Goal: Task Accomplishment & Management: Manage account settings

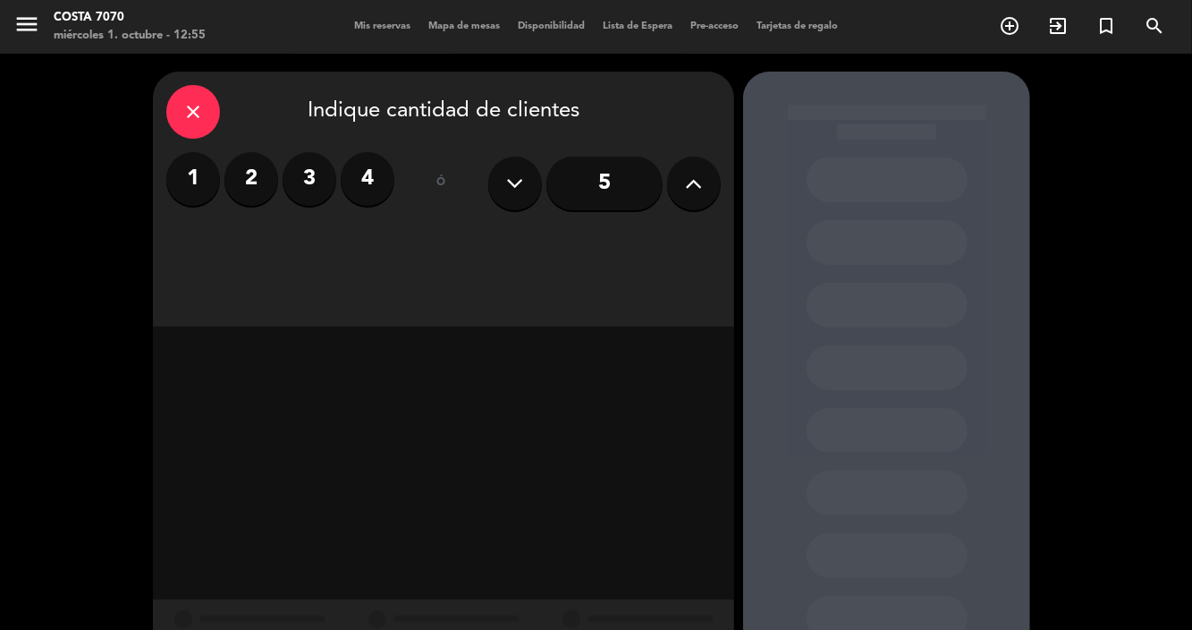
click at [248, 178] on label "2" at bounding box center [252, 179] width 54 height 54
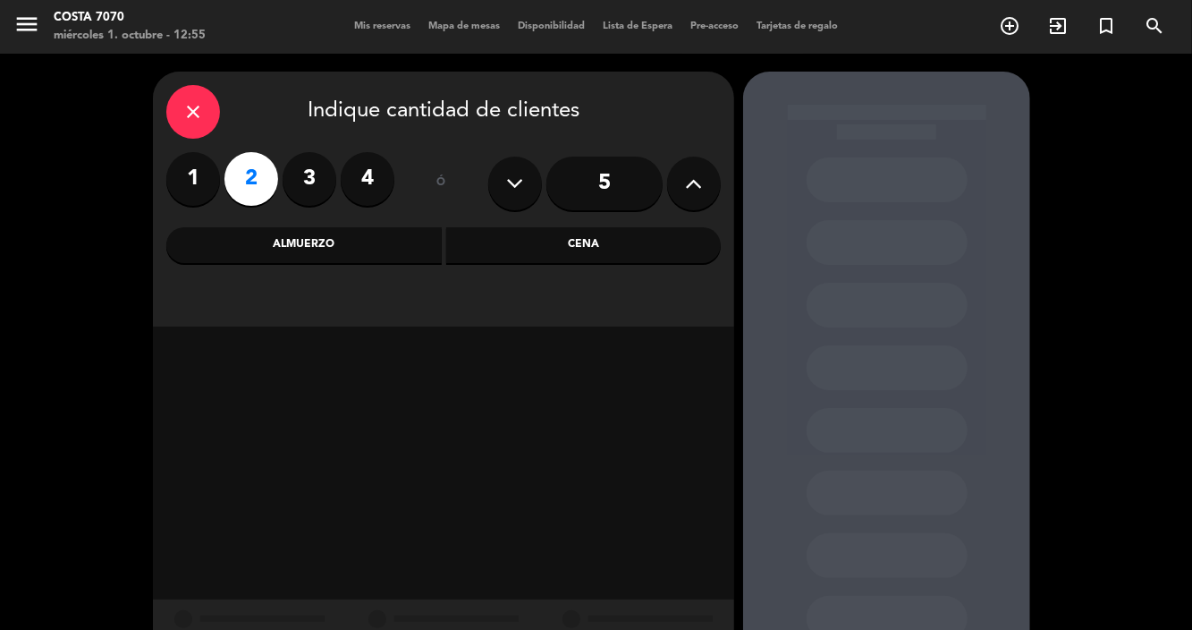
click at [546, 257] on div "Cena" at bounding box center [584, 245] width 276 height 36
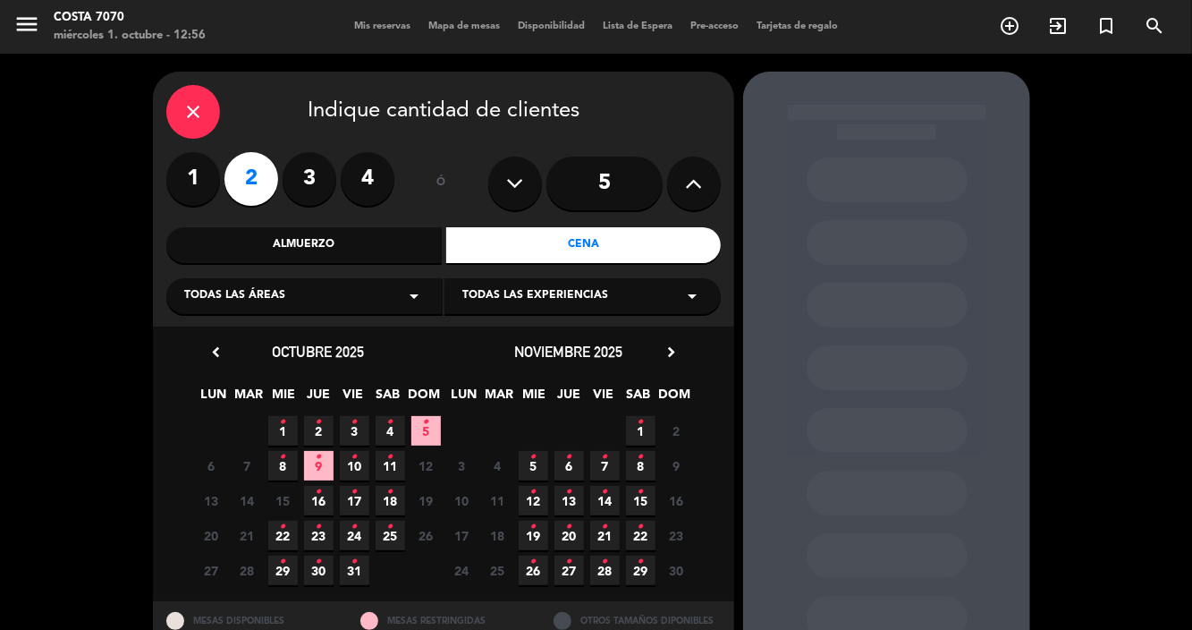
click at [284, 438] on span "1 •" at bounding box center [283, 431] width 30 height 30
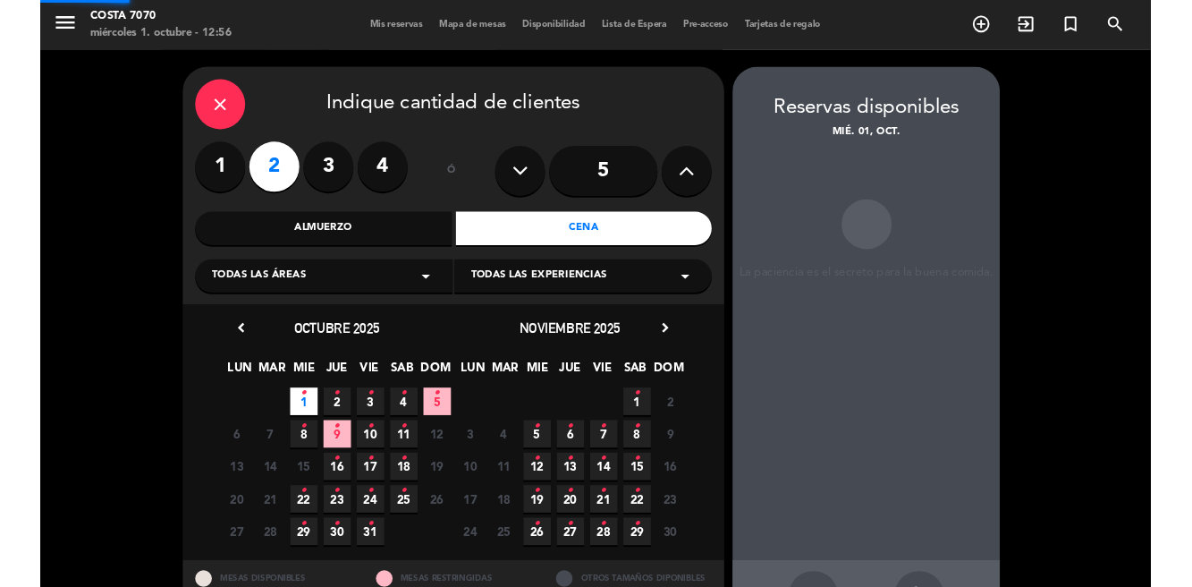
scroll to position [72, 0]
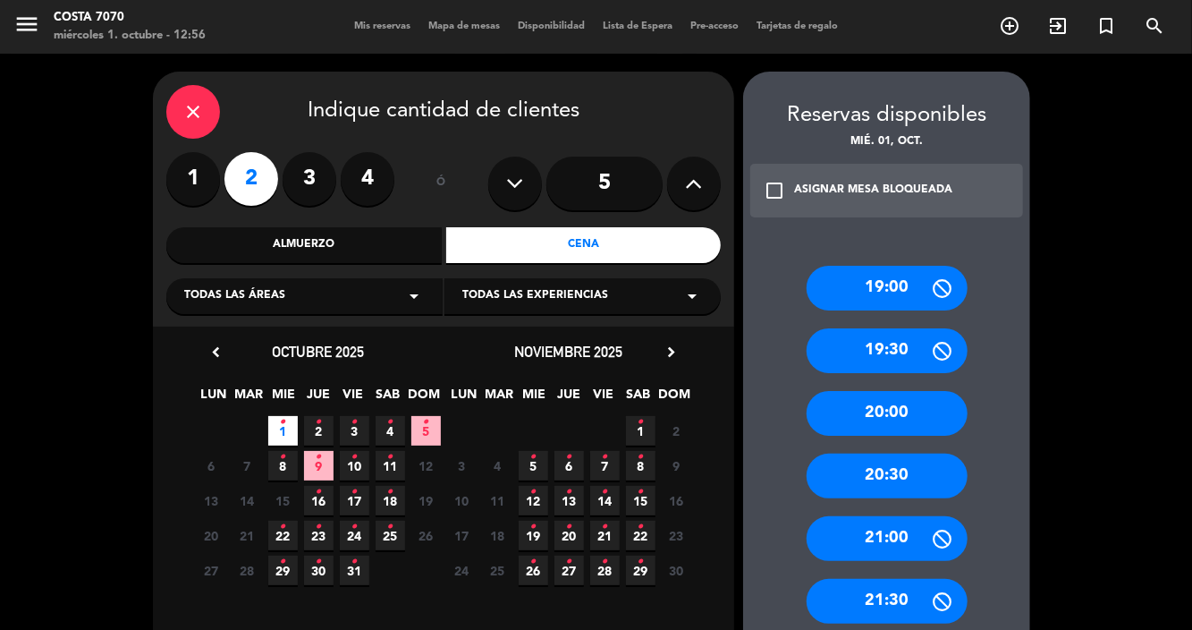
click at [932, 454] on div "20:30" at bounding box center [887, 476] width 161 height 45
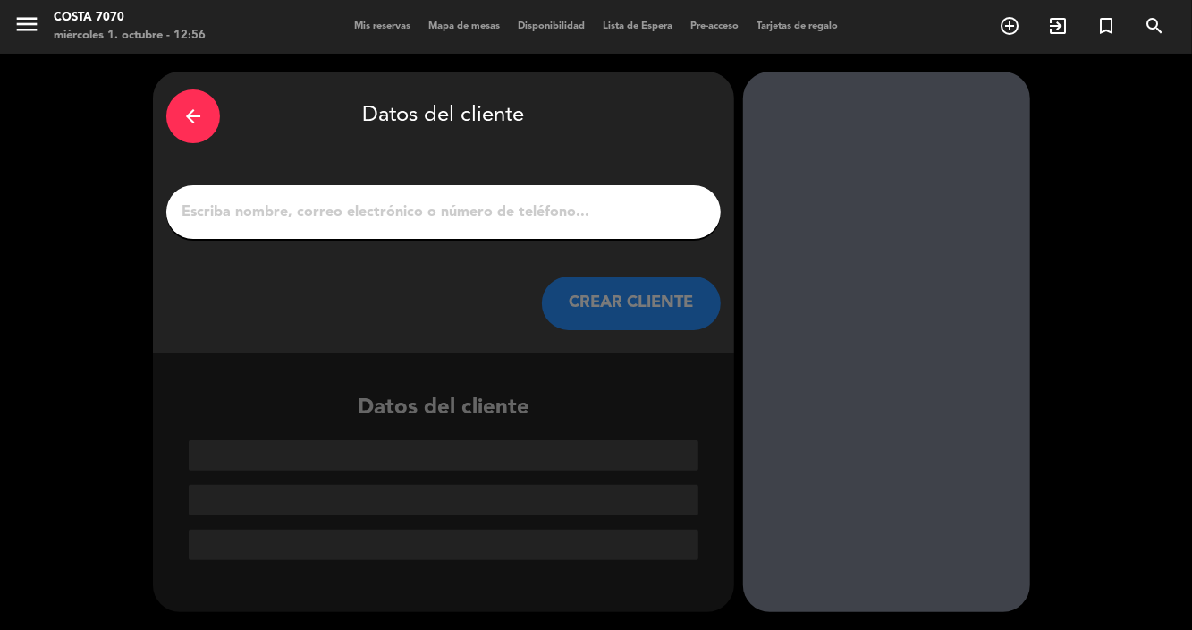
click at [562, 199] on input "1" at bounding box center [444, 211] width 528 height 25
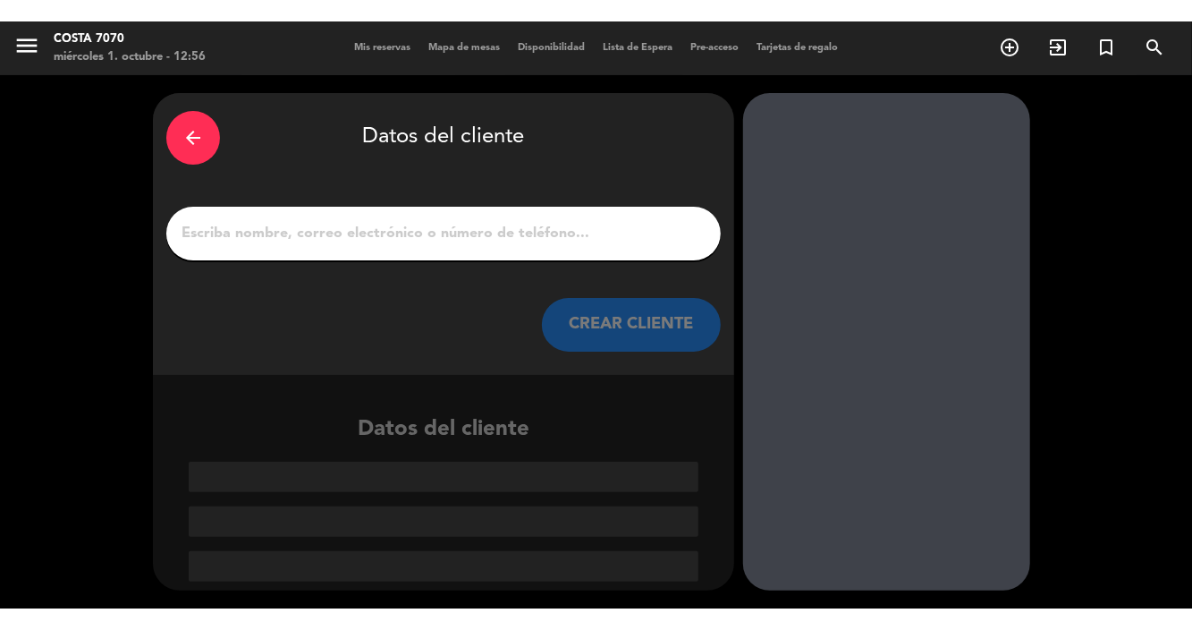
scroll to position [43, 0]
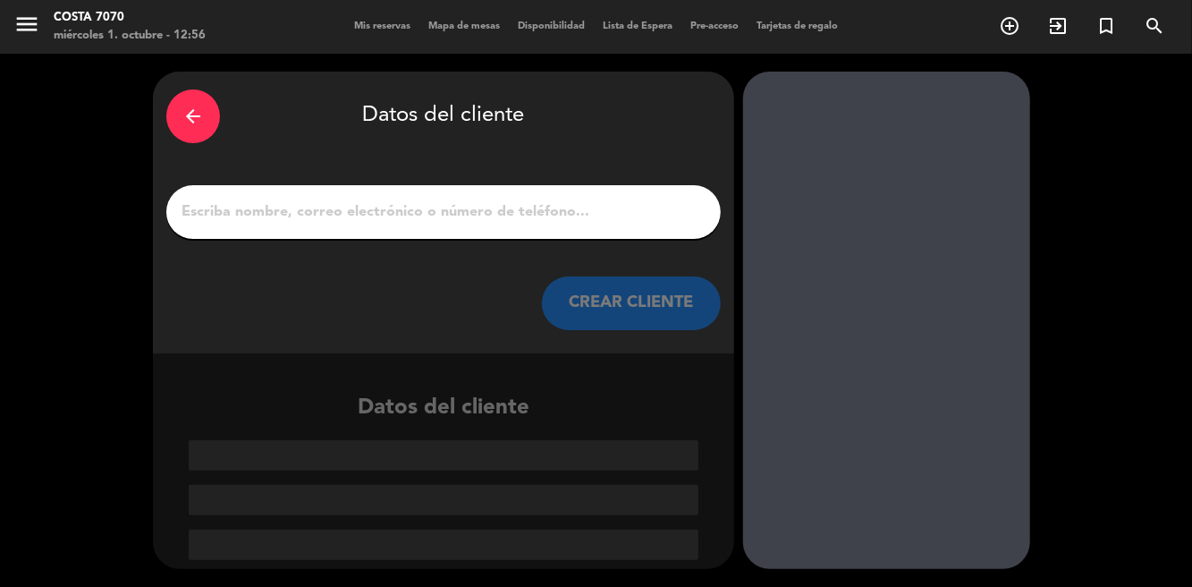
paste input "[PERSON_NAME]"
type input "[PERSON_NAME]"
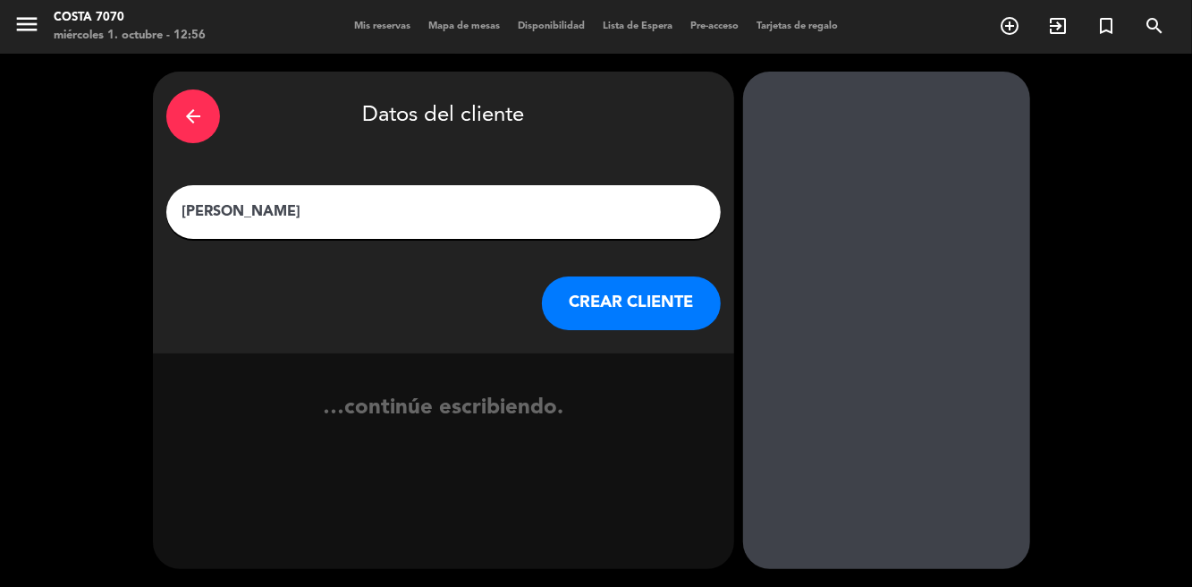
click at [636, 276] on button "CREAR CLIENTE" at bounding box center [631, 303] width 179 height 54
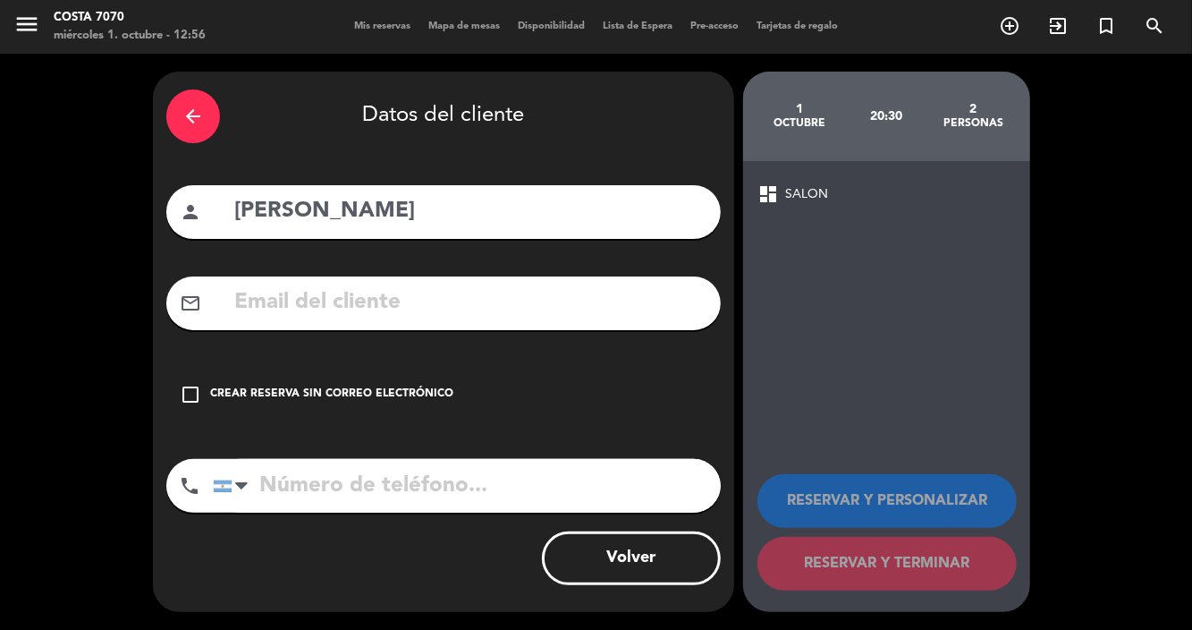
click at [429, 386] on div "Crear reserva sin correo electrónico" at bounding box center [331, 395] width 243 height 18
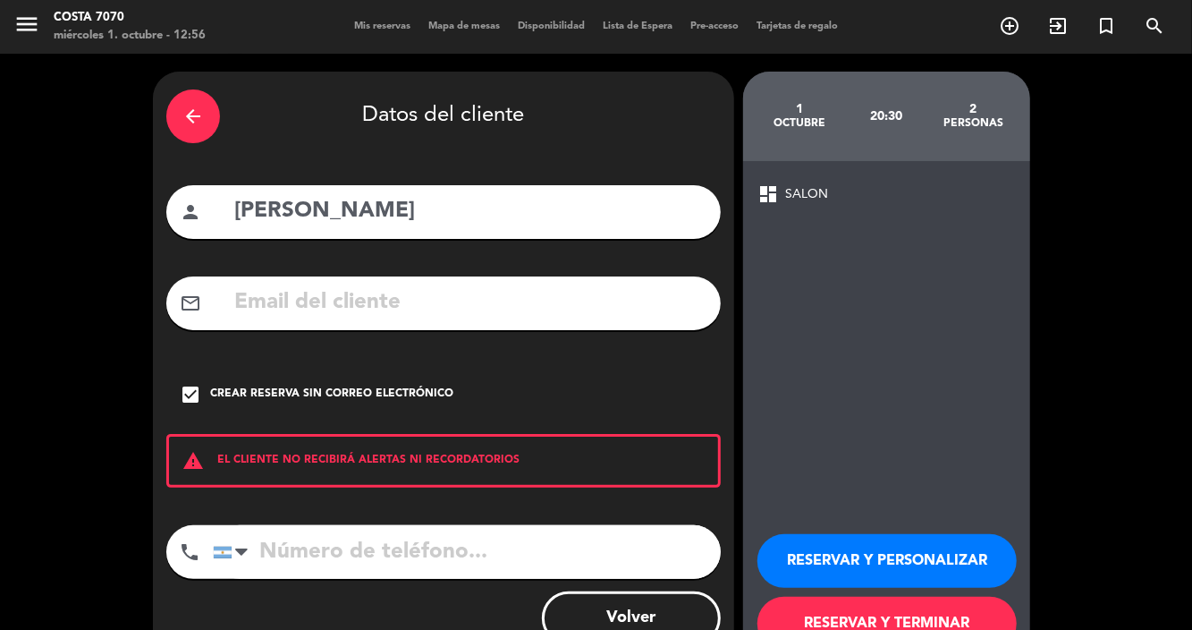
click at [888, 549] on button "RESERVAR Y PERSONALIZAR" at bounding box center [887, 561] width 259 height 54
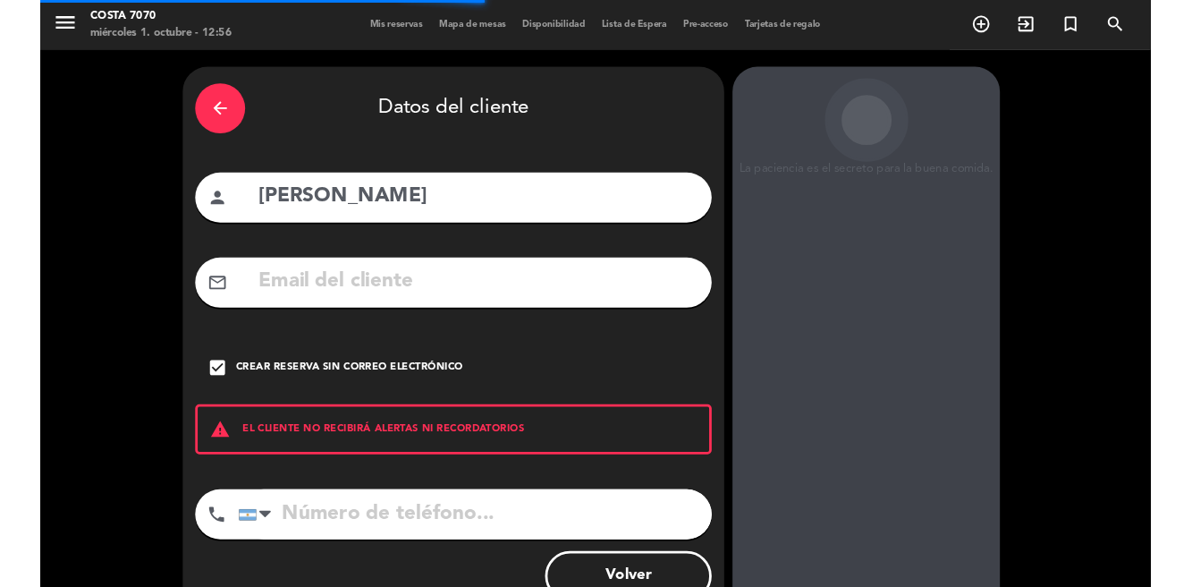
scroll to position [2, 0]
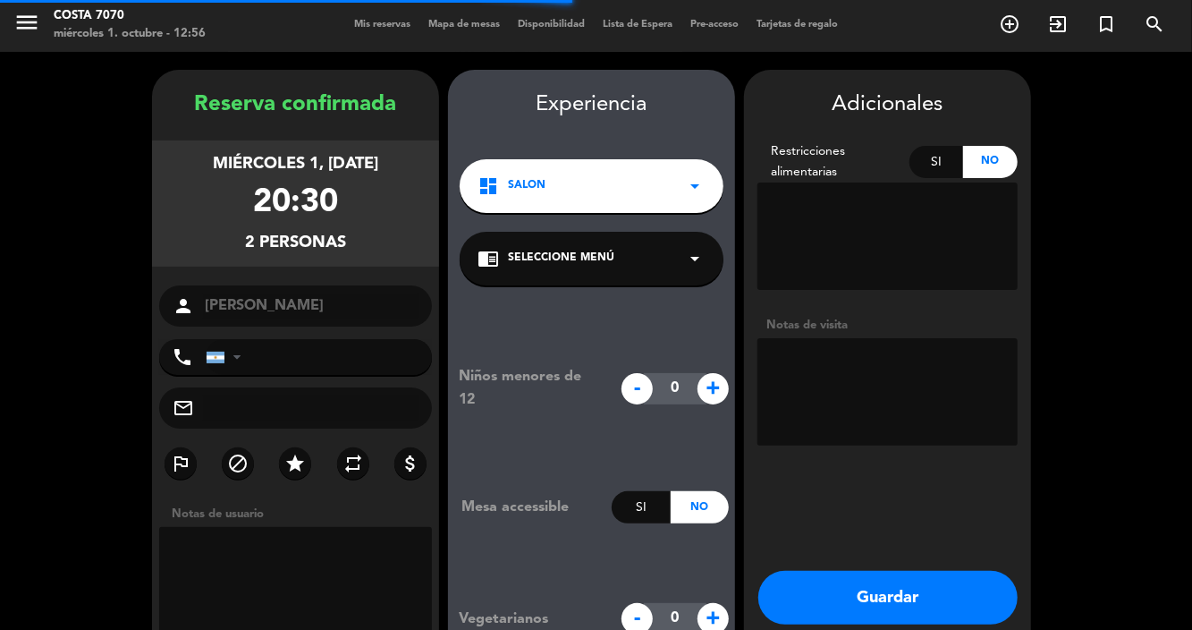
click at [910, 338] on textarea at bounding box center [888, 391] width 260 height 107
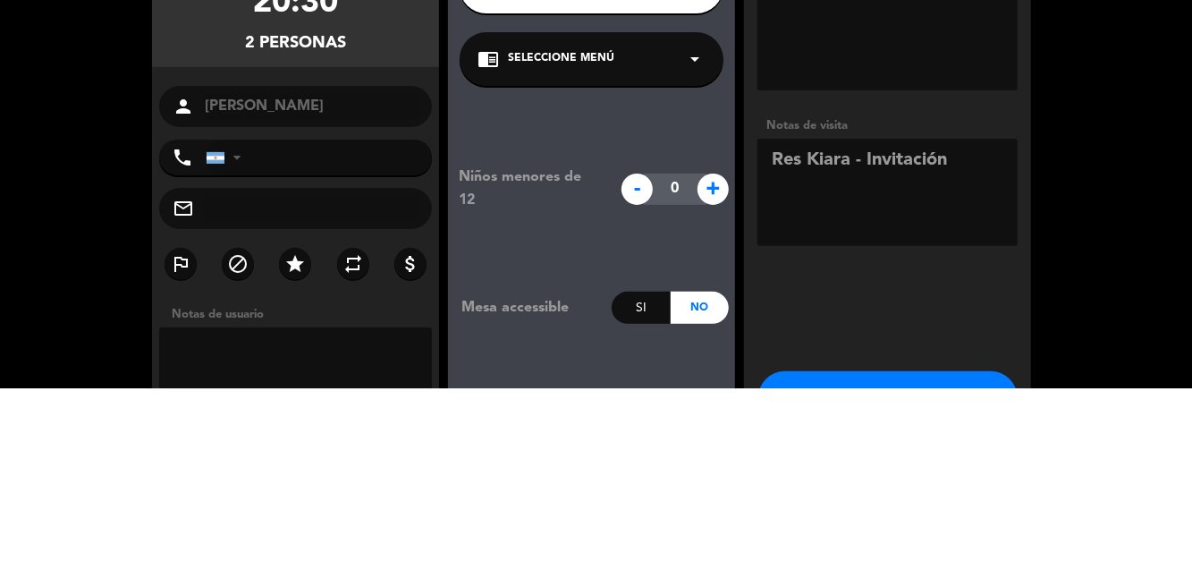
type textarea "Res Kiara - Invitación"
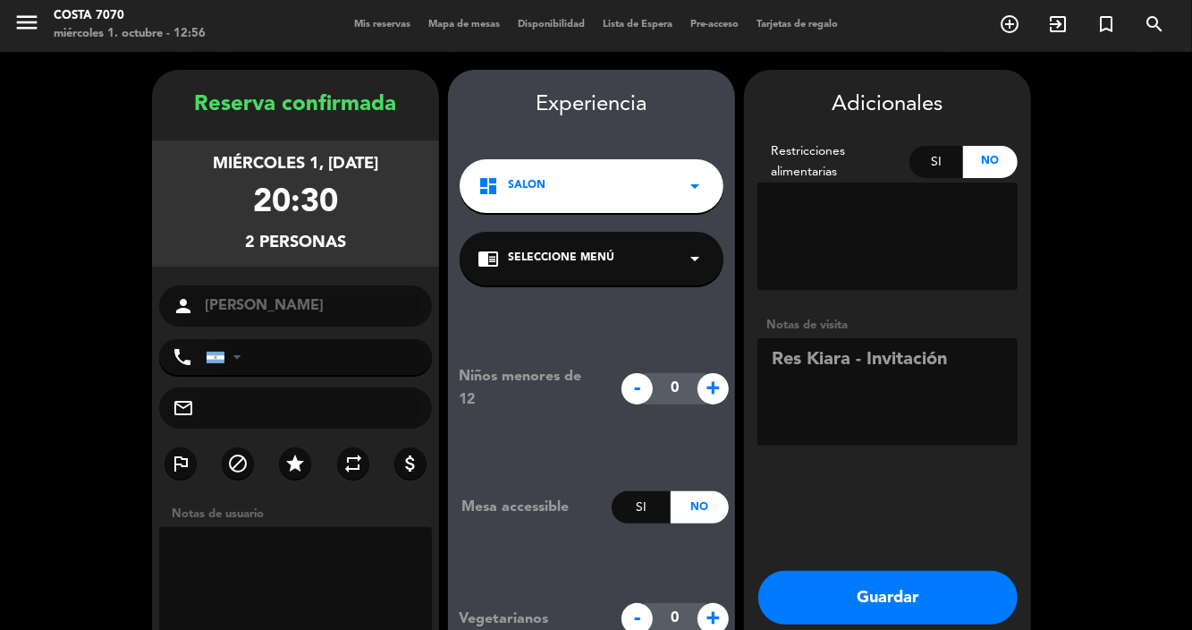
click at [939, 571] on button "Guardar" at bounding box center [888, 598] width 259 height 54
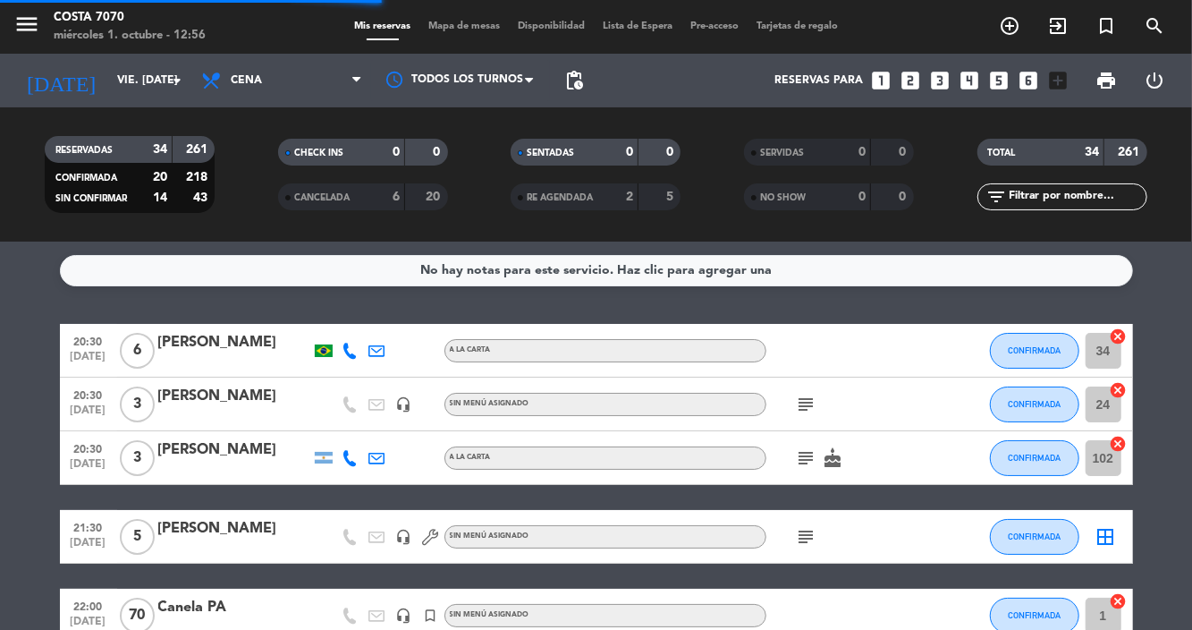
click at [123, 65] on input "vie. [DATE]" at bounding box center [183, 80] width 151 height 30
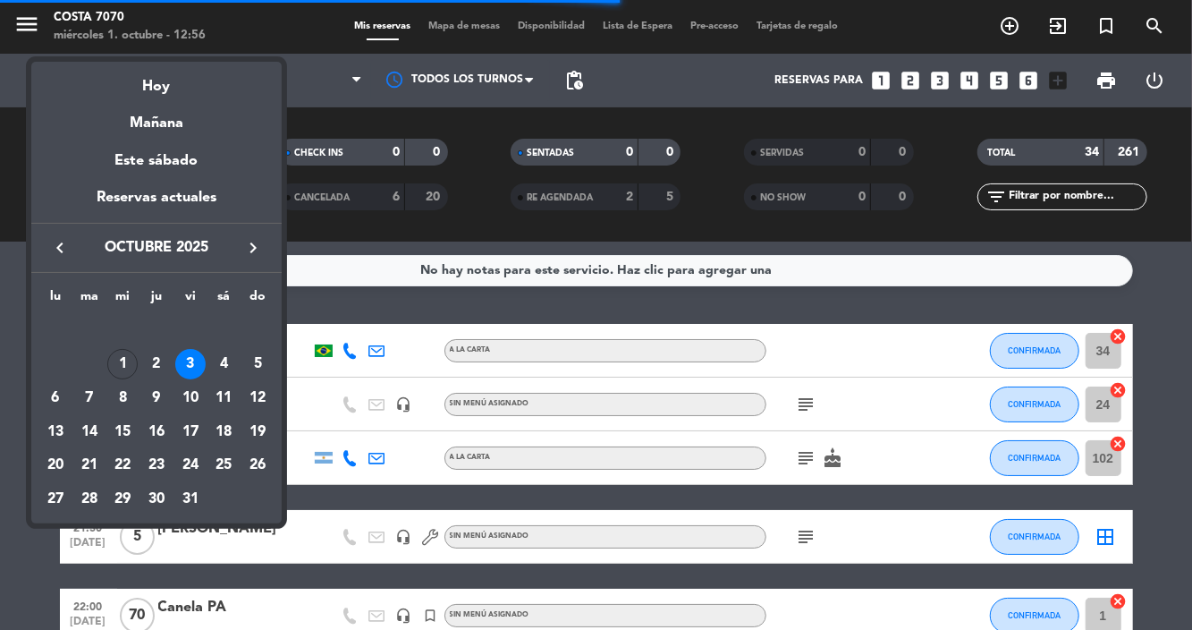
click at [1066, 165] on div at bounding box center [596, 315] width 1192 height 630
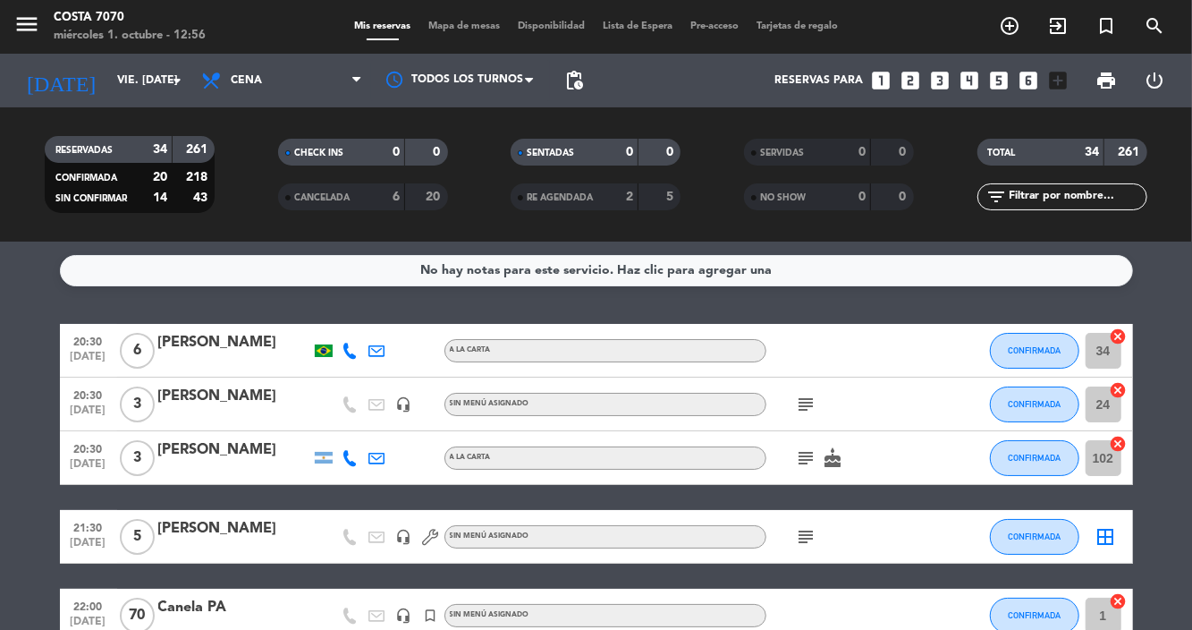
click at [1056, 187] on input "text" at bounding box center [1077, 197] width 139 height 20
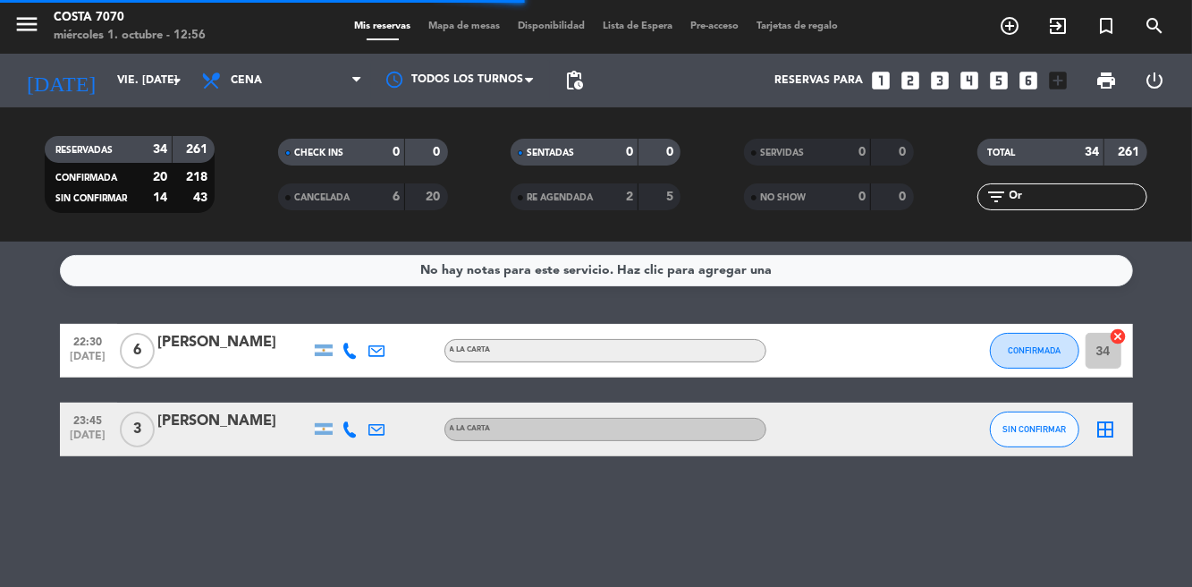
click at [27, 255] on service-notes "No hay notas para este servicio. Haz clic para agregar una" at bounding box center [596, 270] width 1192 height 31
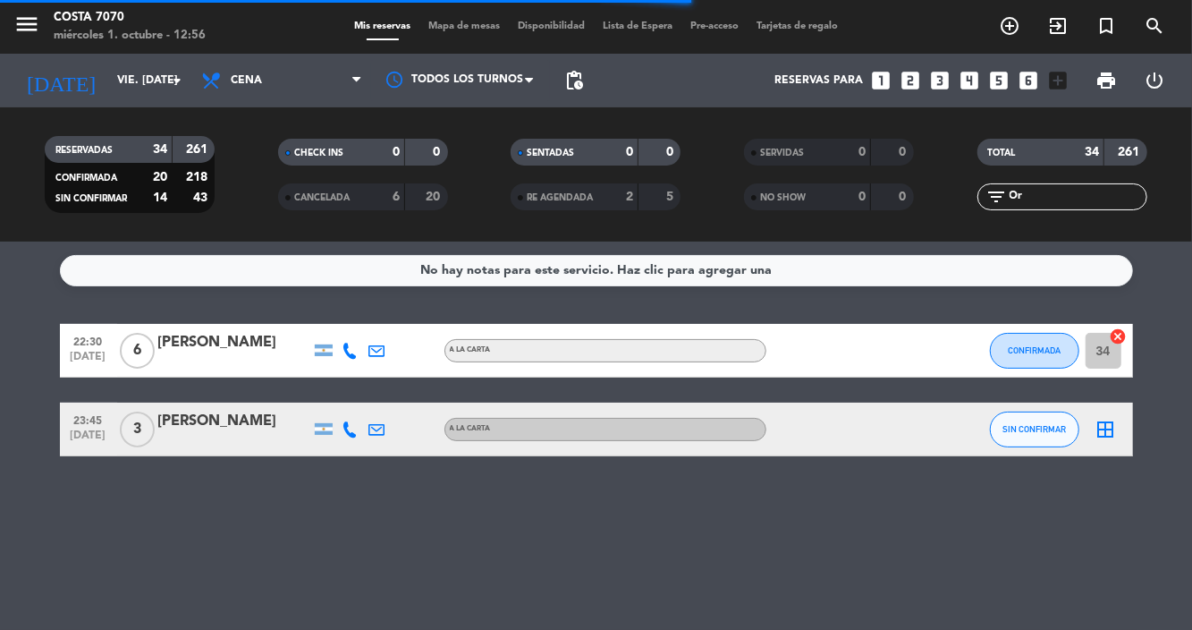
click at [629, 490] on div "No hay notas para este servicio. Haz clic para agregar una 22:30 [DATE] 6 [PERS…" at bounding box center [596, 436] width 1192 height 388
click at [1045, 424] on span "SIN CONFIRMAR" at bounding box center [1035, 429] width 64 height 10
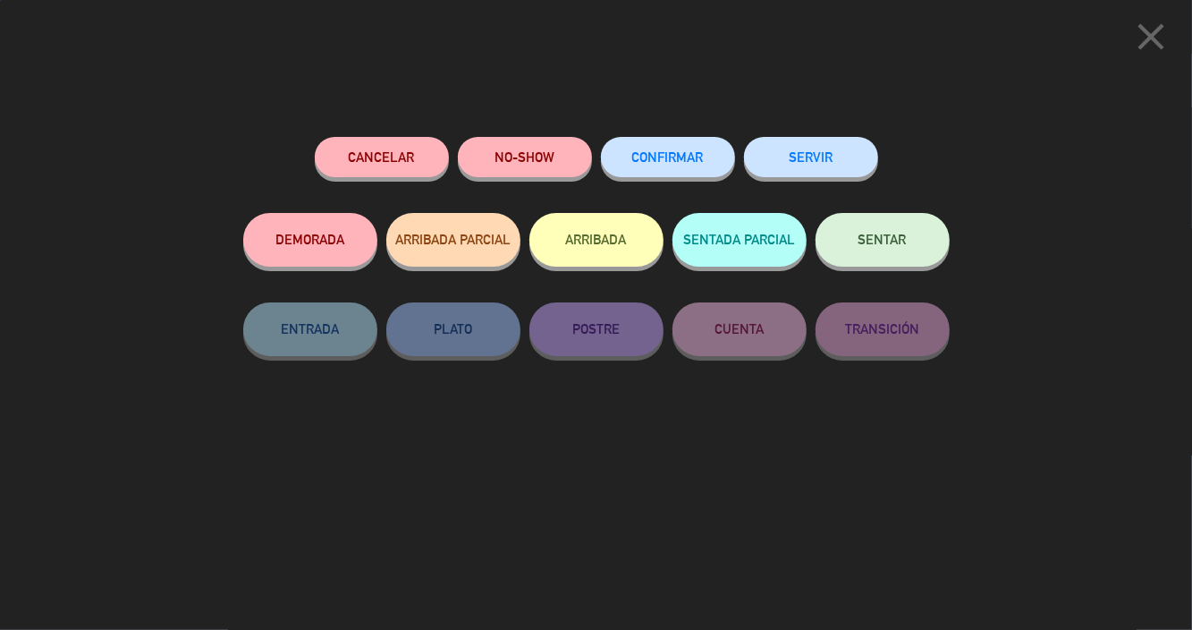
click at [668, 165] on span "CONFIRMAR" at bounding box center [668, 156] width 72 height 15
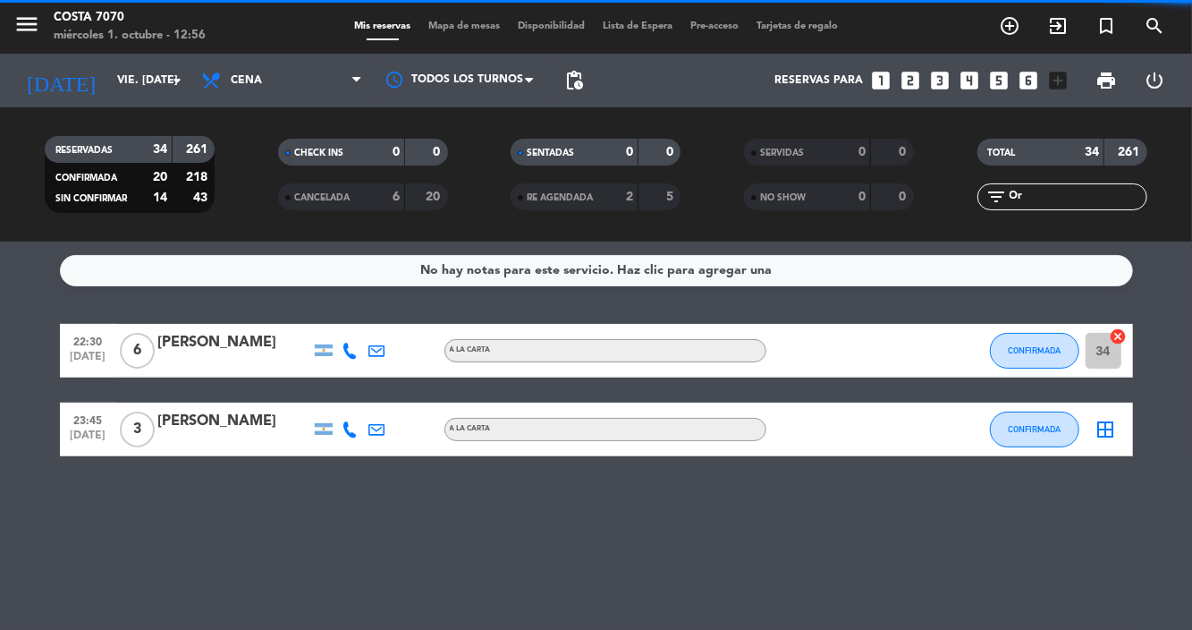
click at [1096, 187] on input "Or" at bounding box center [1077, 197] width 139 height 20
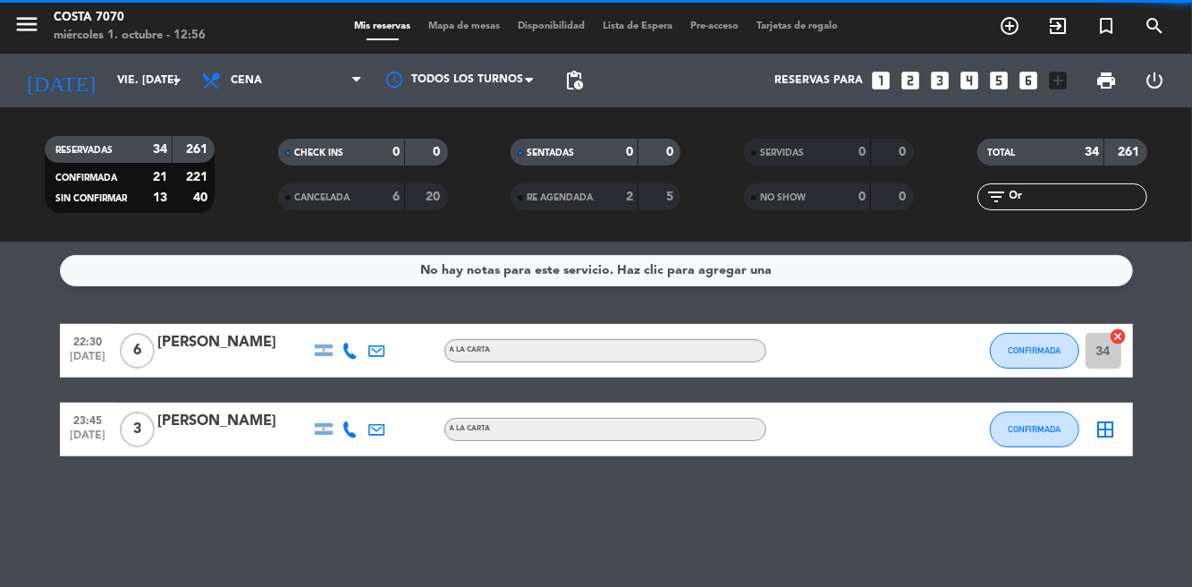
type input "O"
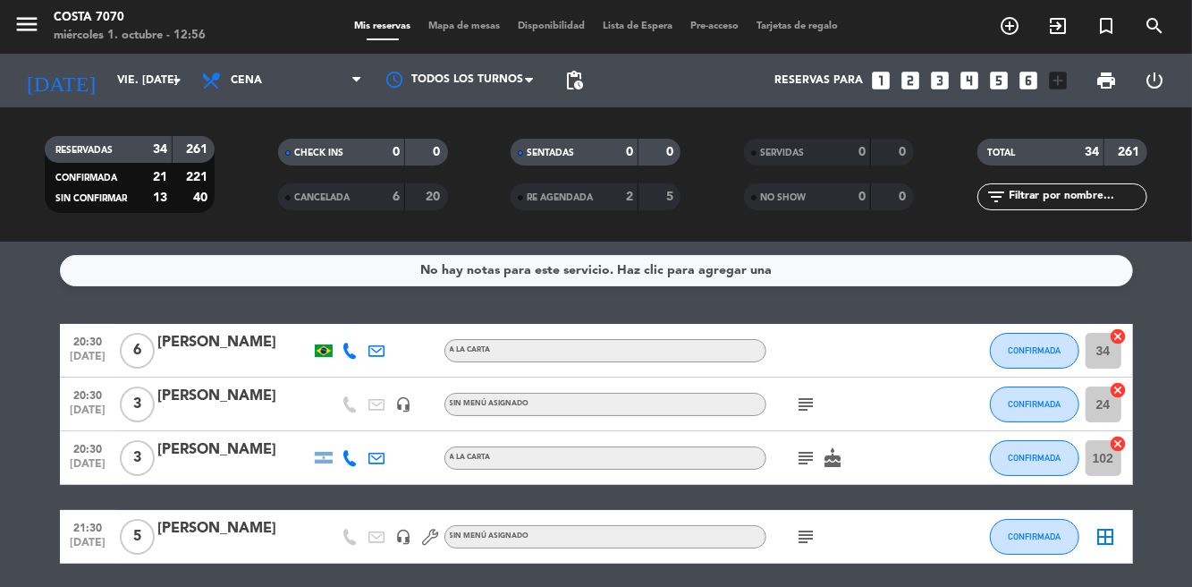
click at [1158, 242] on div "No hay notas para este servicio. Haz clic para agregar una 20:30 [DATE] 6 [PERS…" at bounding box center [596, 414] width 1192 height 345
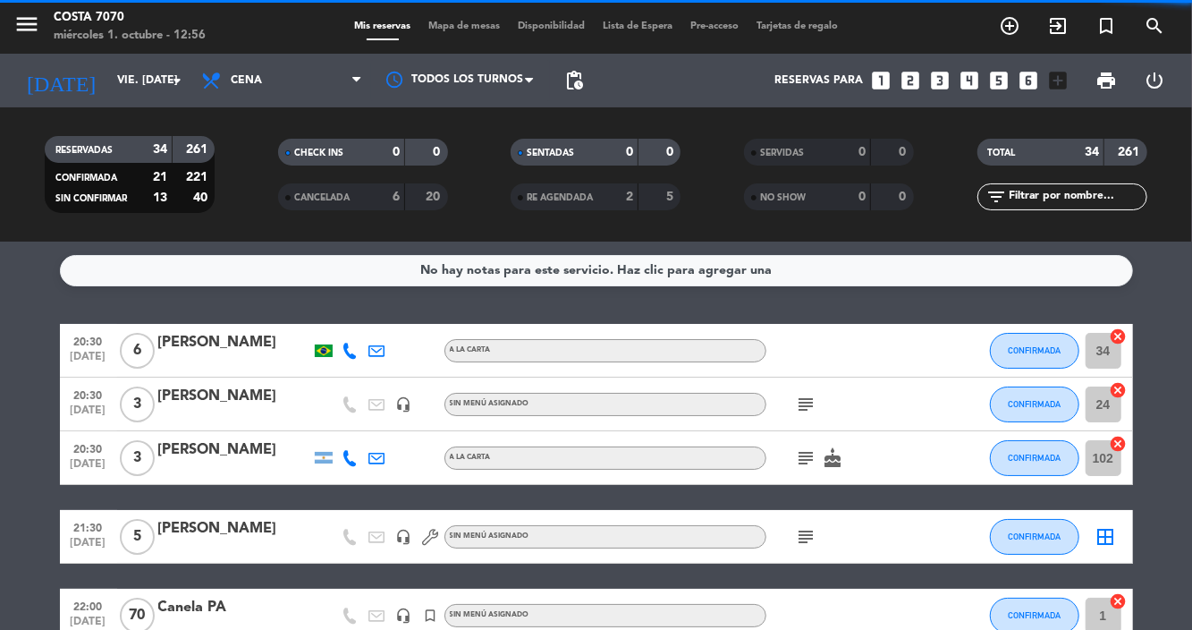
click at [120, 61] on div "[DATE] vie. [DATE] arrow_drop_down" at bounding box center [102, 80] width 179 height 39
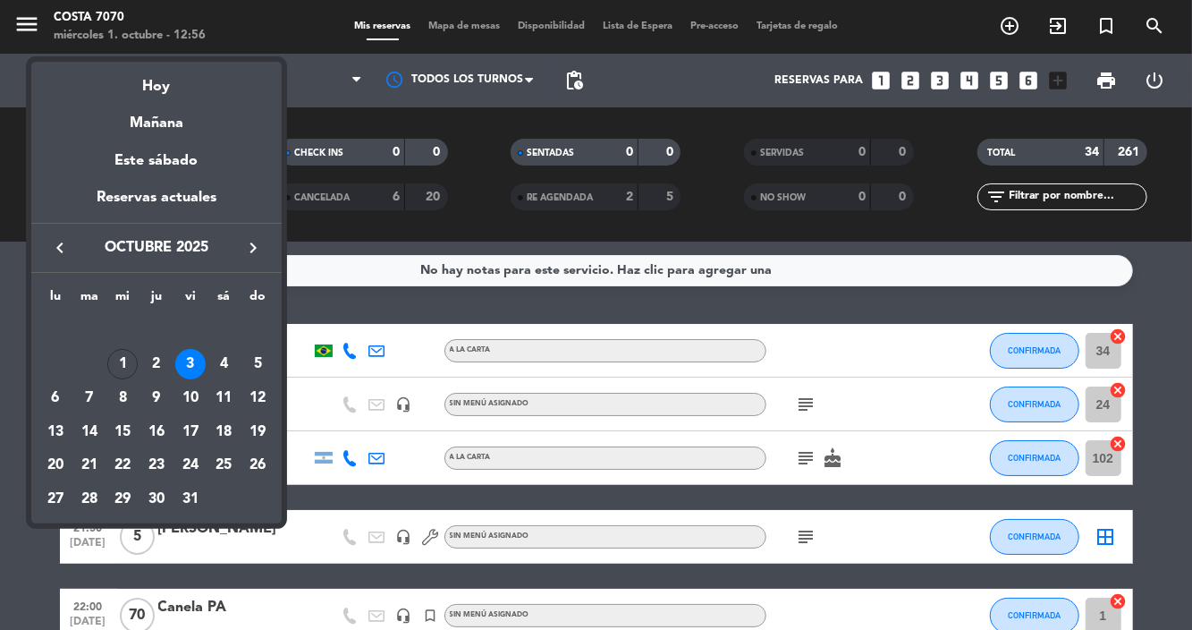
click at [116, 358] on div "1" at bounding box center [122, 364] width 30 height 30
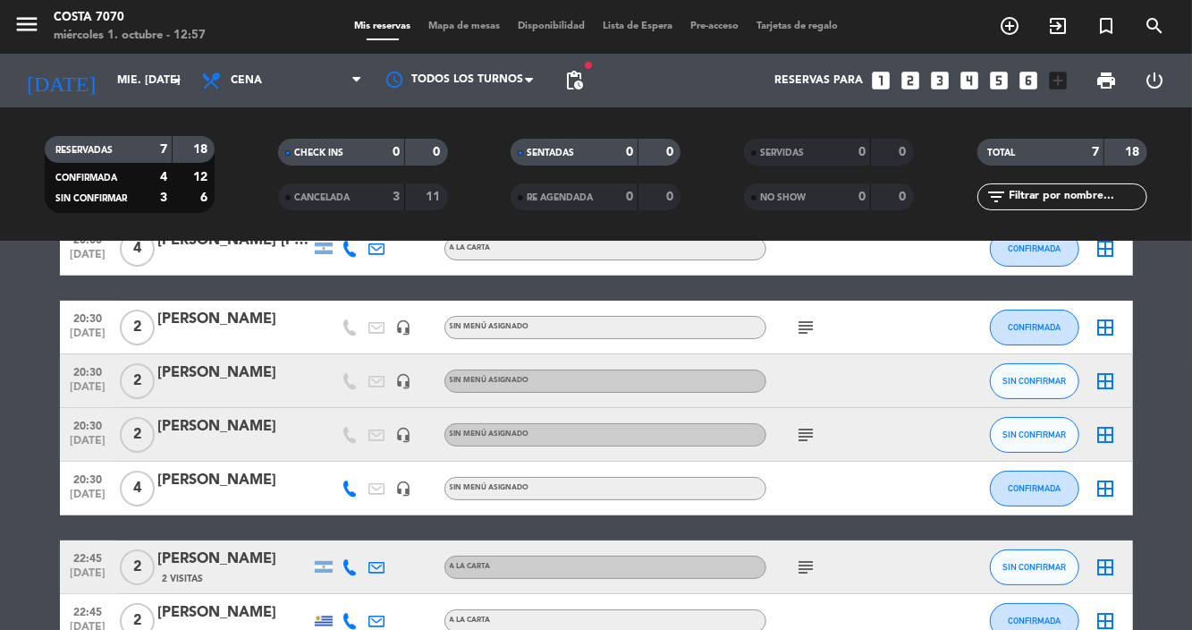
scroll to position [103, 0]
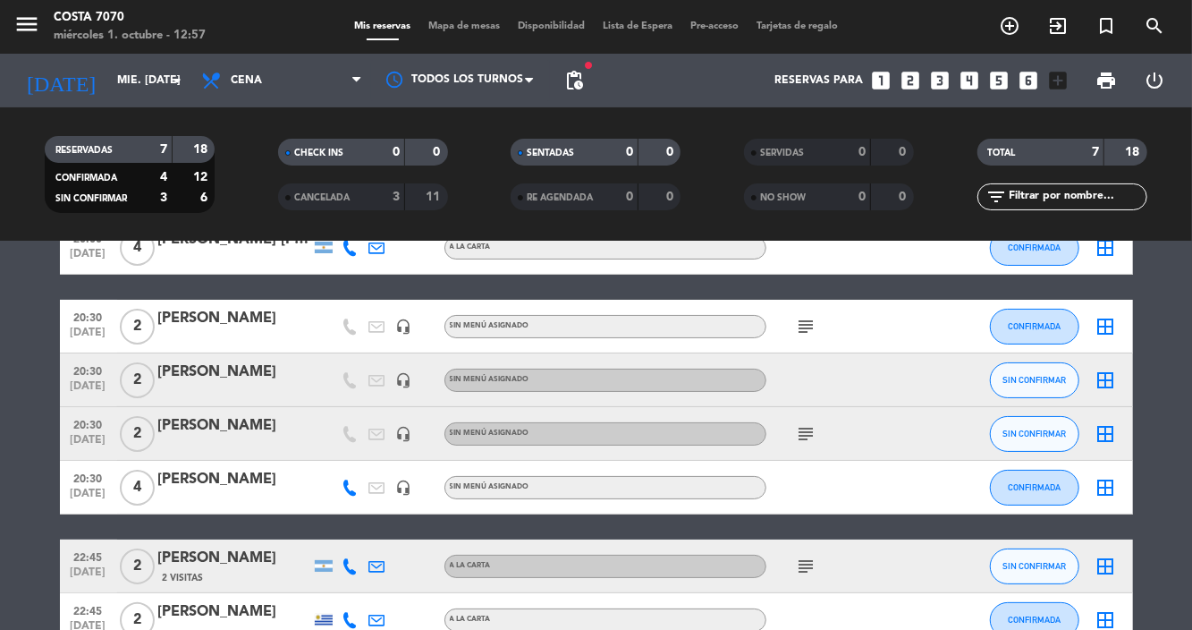
click at [804, 423] on icon "subject" at bounding box center [806, 433] width 21 height 21
click at [1043, 375] on span "SIN CONFIRMAR" at bounding box center [1035, 380] width 64 height 10
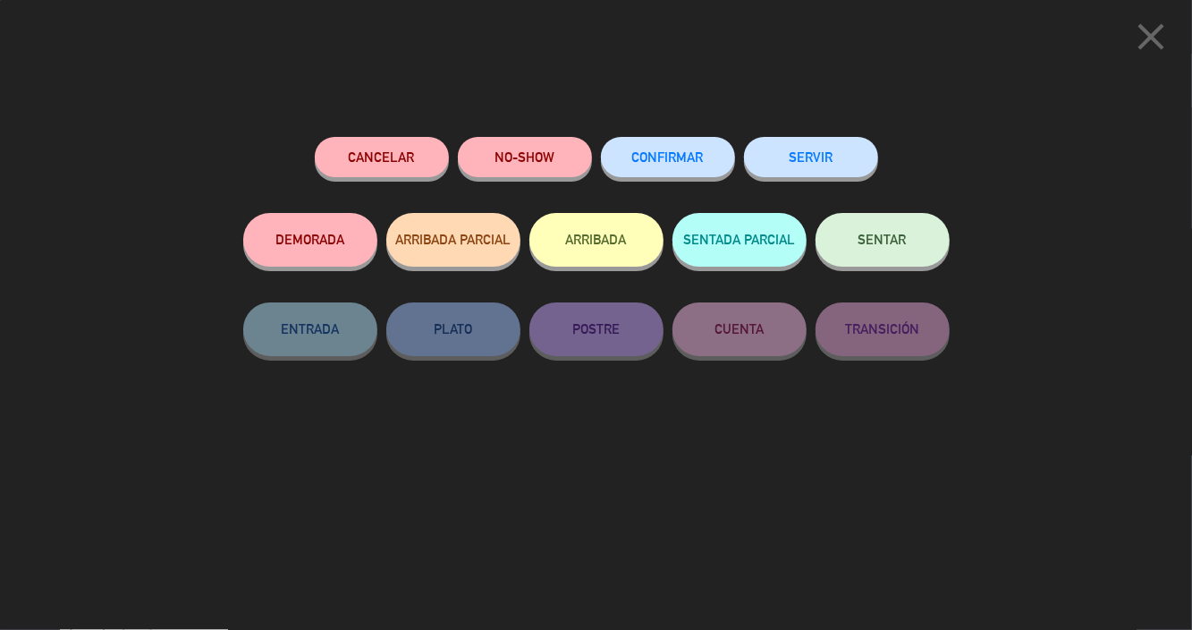
click at [400, 165] on button "Cancelar" at bounding box center [382, 157] width 134 height 40
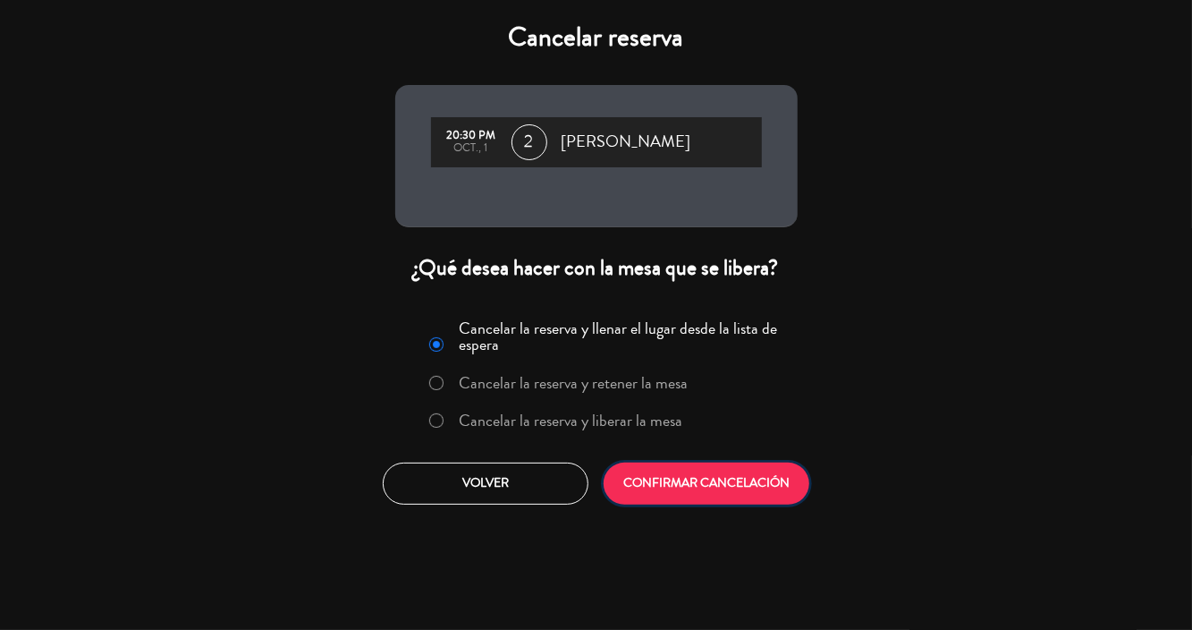
click at [627, 465] on button "CONFIRMAR CANCELACIÓN" at bounding box center [707, 483] width 206 height 42
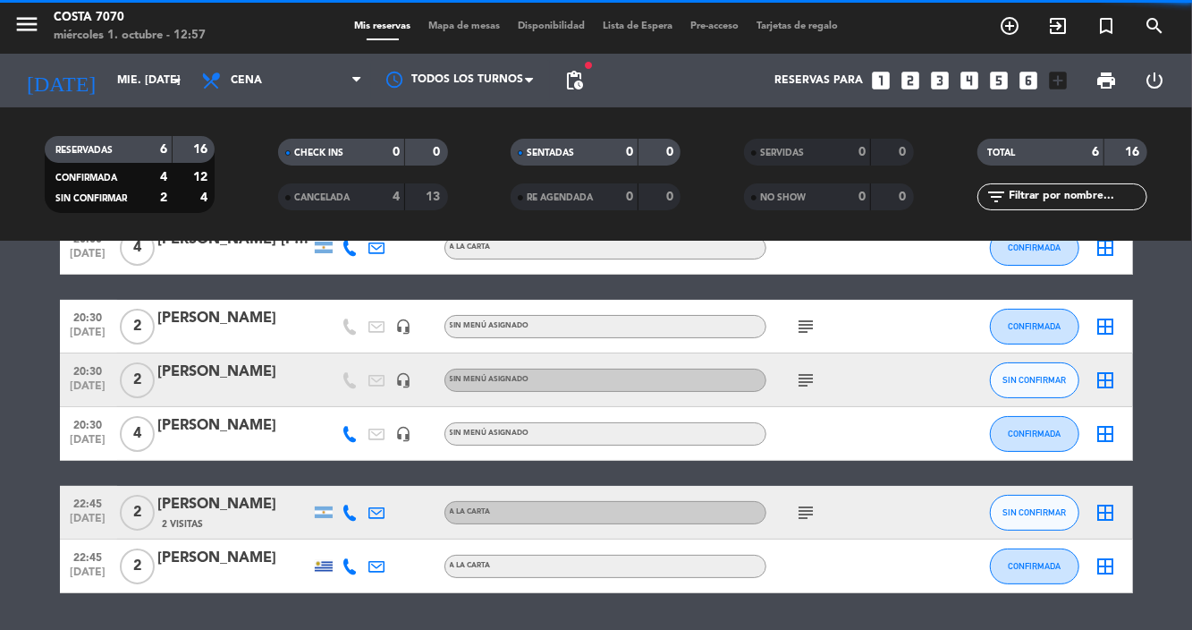
scroll to position [70, 0]
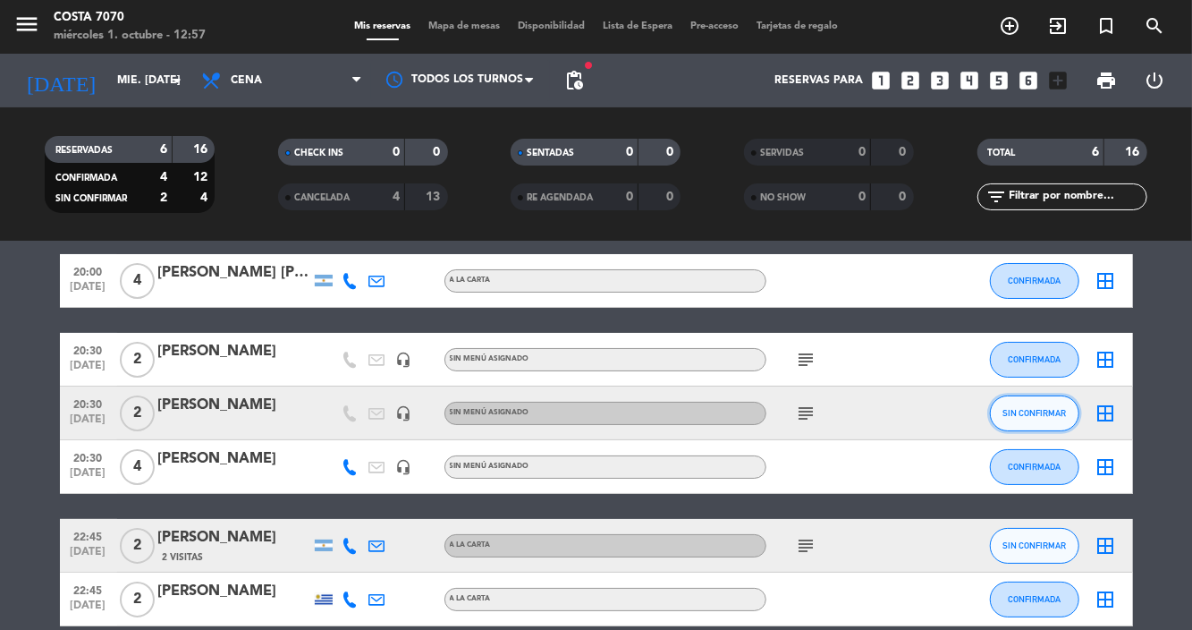
click at [1028, 408] on span "SIN CONFIRMAR" at bounding box center [1035, 413] width 64 height 10
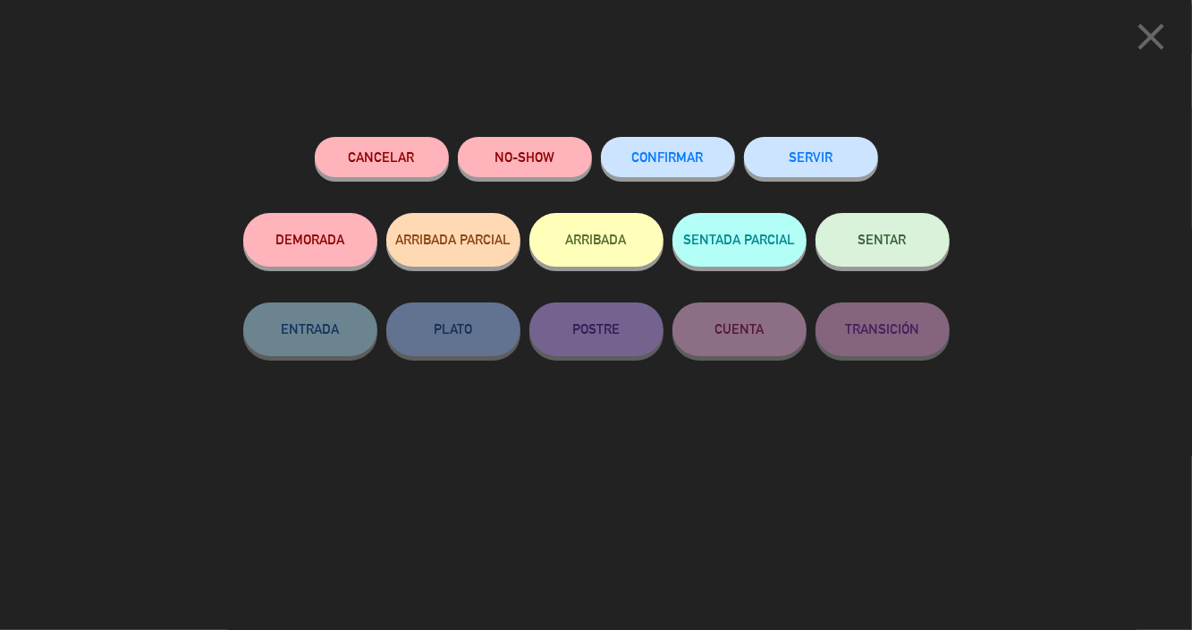
click at [673, 158] on span "CONFIRMAR" at bounding box center [668, 156] width 72 height 15
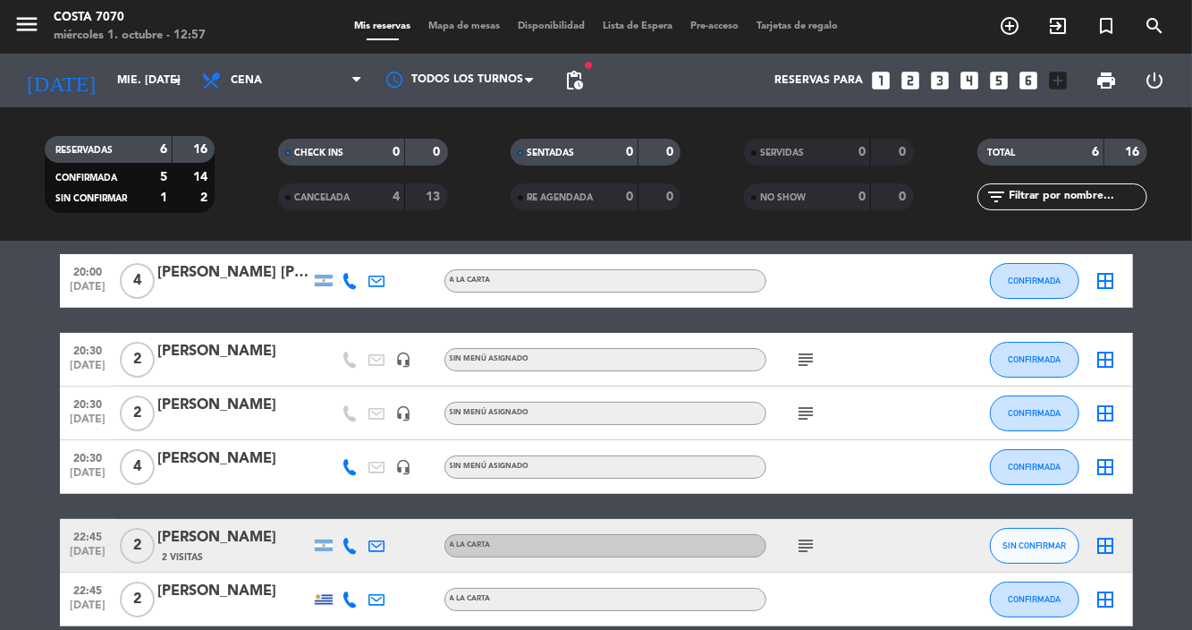
click at [803, 535] on icon "subject" at bounding box center [806, 545] width 21 height 21
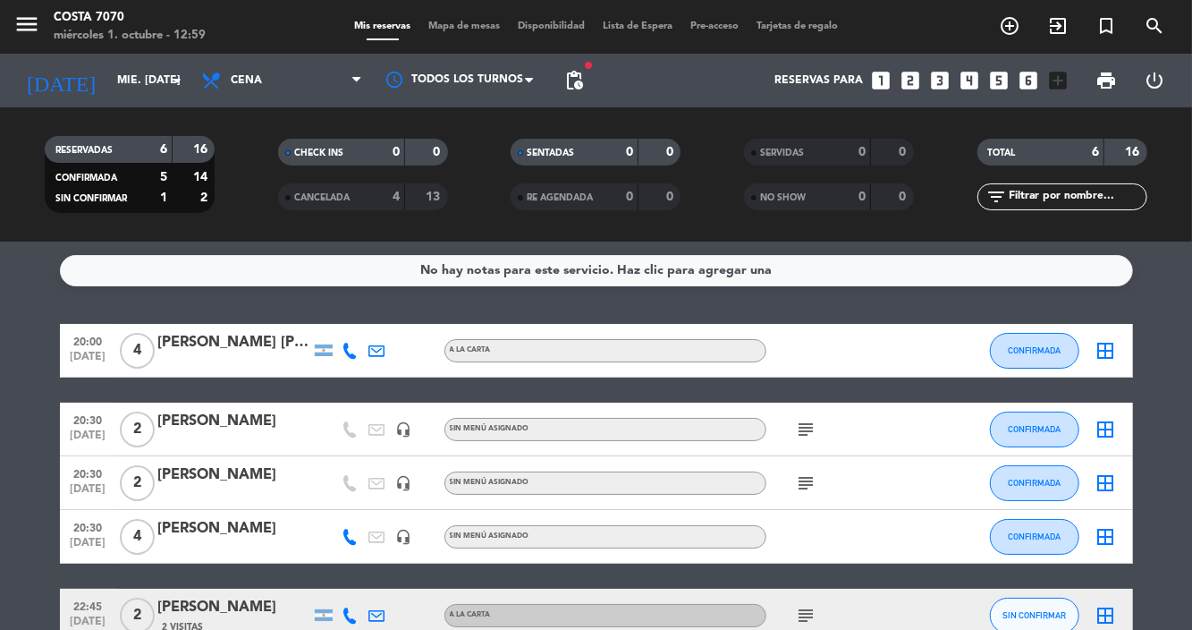
scroll to position [0, 0]
click at [581, 83] on span "pending_actions" at bounding box center [574, 80] width 21 height 21
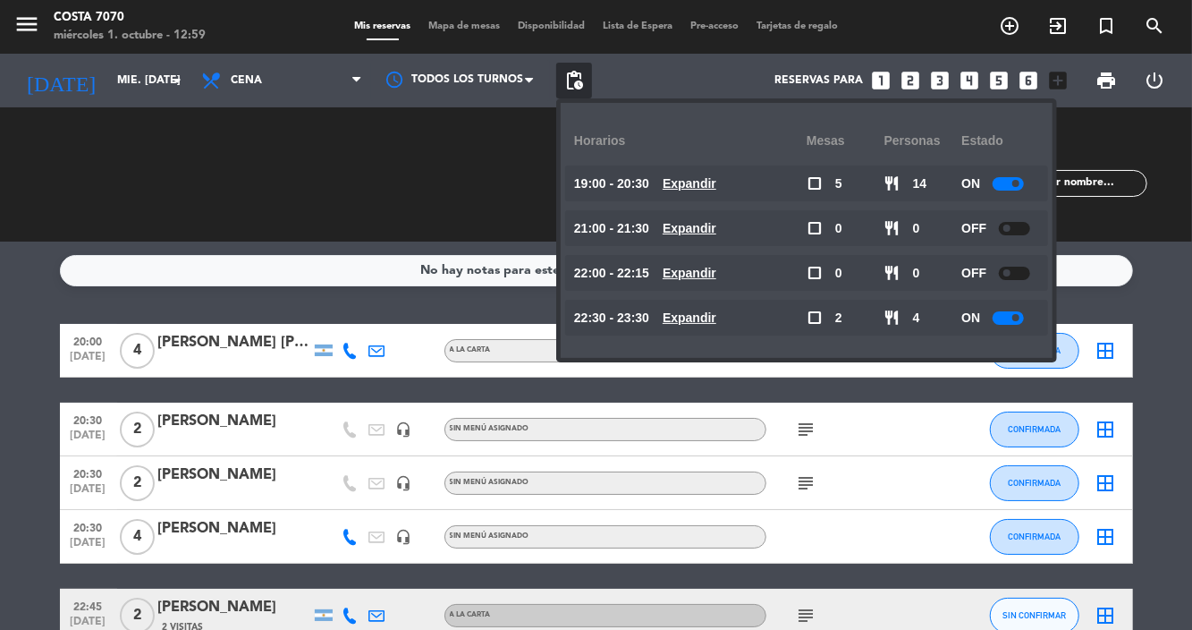
click at [34, 398] on bookings-row "20:00 [DATE] 4 [PERSON_NAME] [PERSON_NAME] [PERSON_NAME] A [PERSON_NAME] CONFIR…" at bounding box center [596, 510] width 1192 height 372
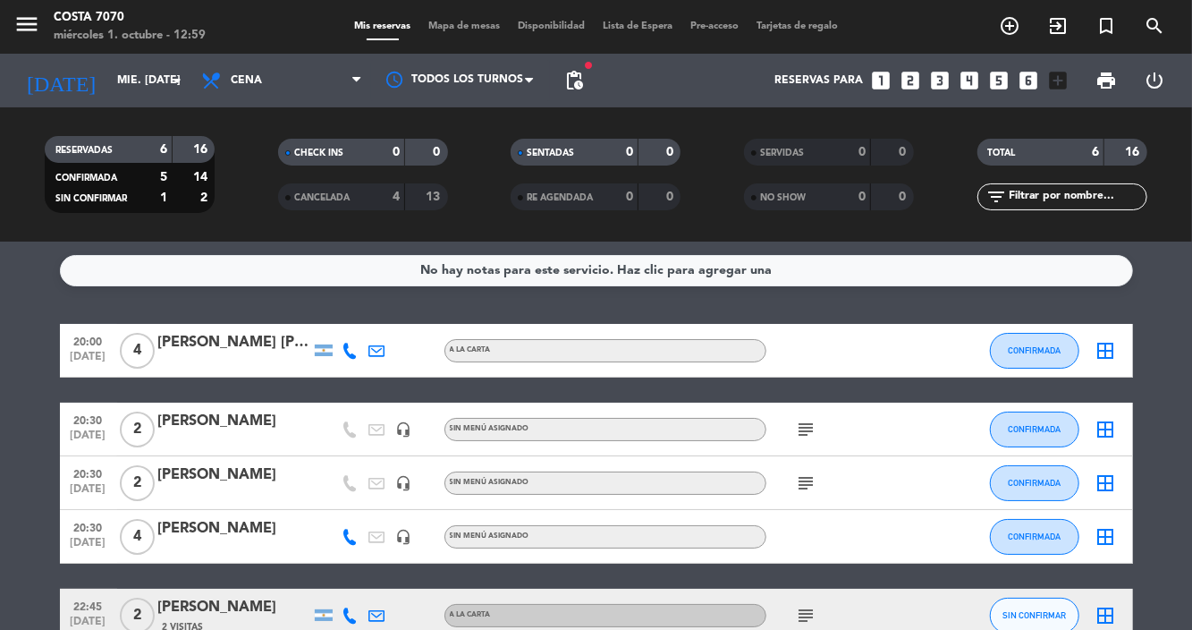
click at [163, 88] on input "mié. [DATE]" at bounding box center [183, 80] width 151 height 30
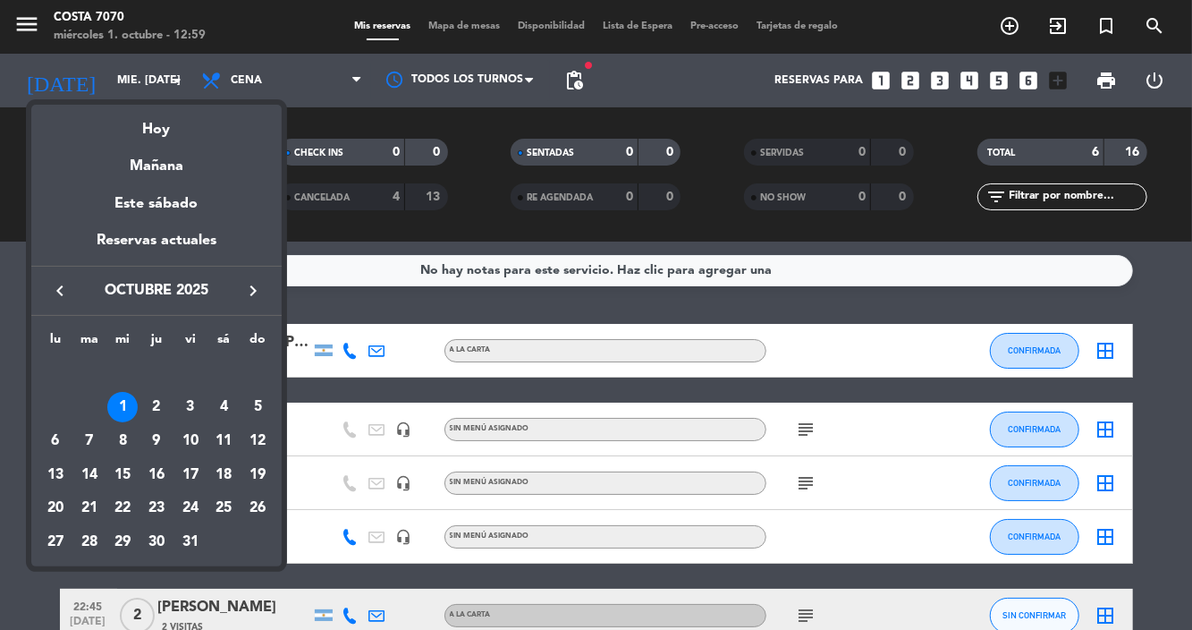
click at [163, 401] on div "2" at bounding box center [156, 407] width 30 height 30
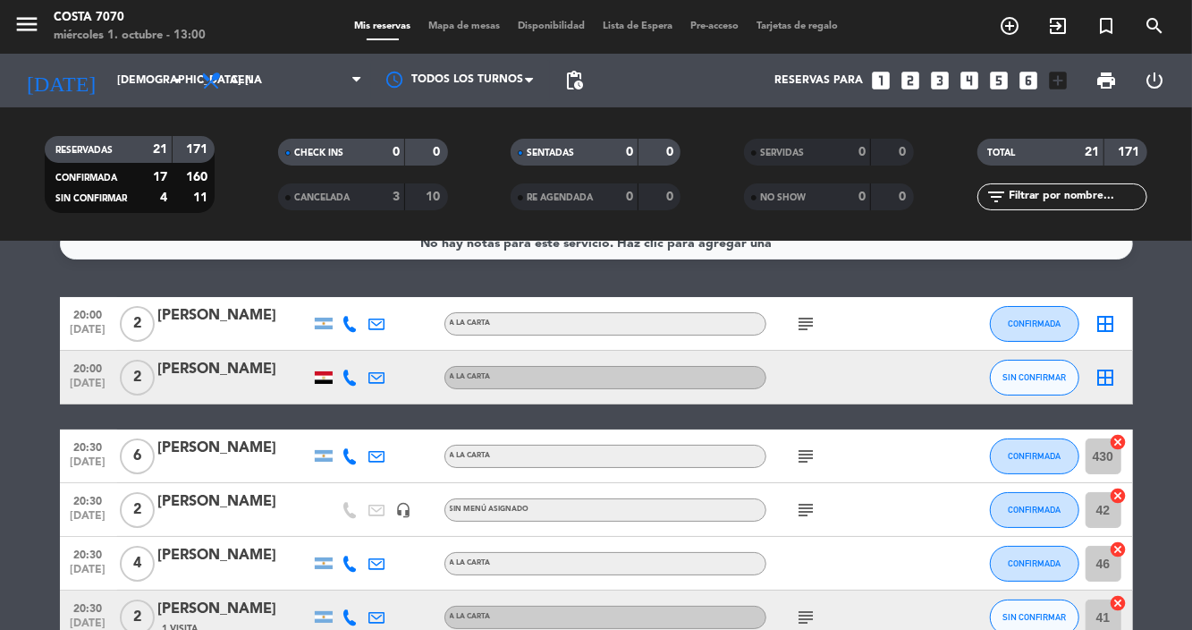
scroll to position [1, 0]
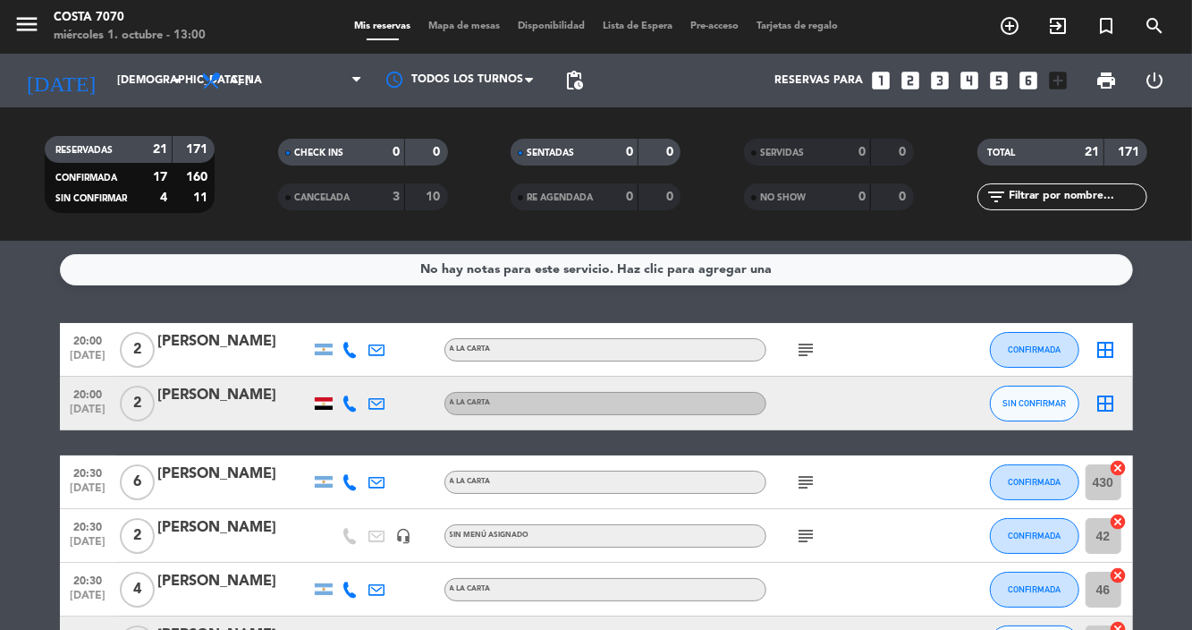
click at [324, 406] on div at bounding box center [324, 403] width 18 height 13
click at [319, 404] on div at bounding box center [324, 403] width 18 height 13
click at [1039, 418] on button "SIN CONFIRMAR" at bounding box center [1034, 404] width 89 height 36
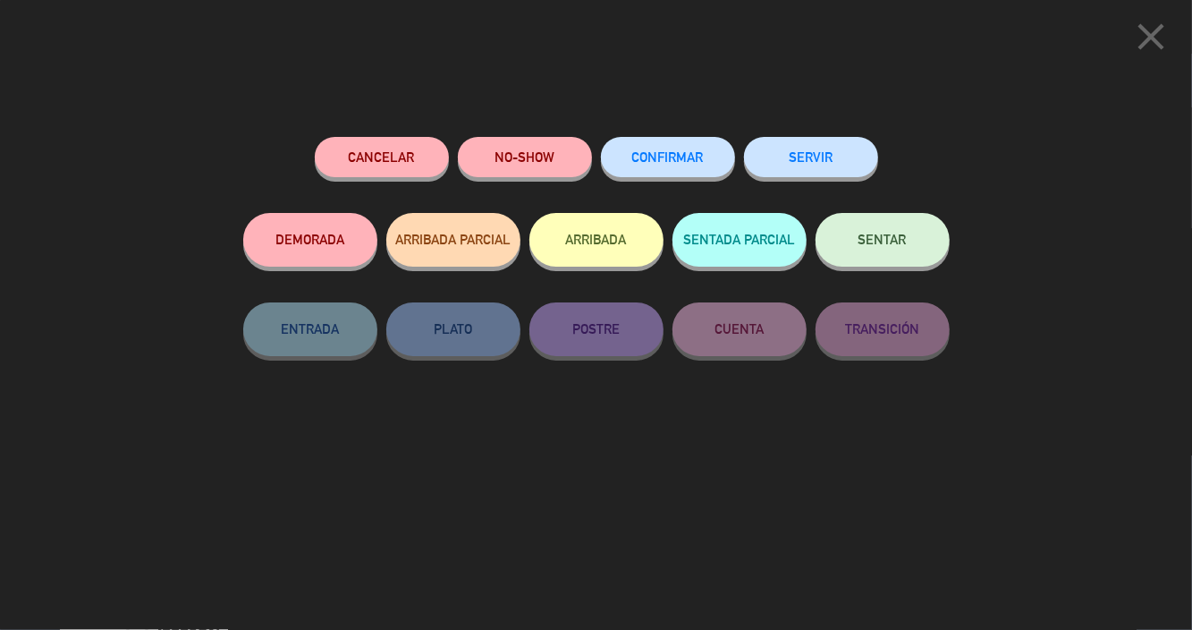
click at [394, 148] on button "Cancelar" at bounding box center [382, 157] width 134 height 40
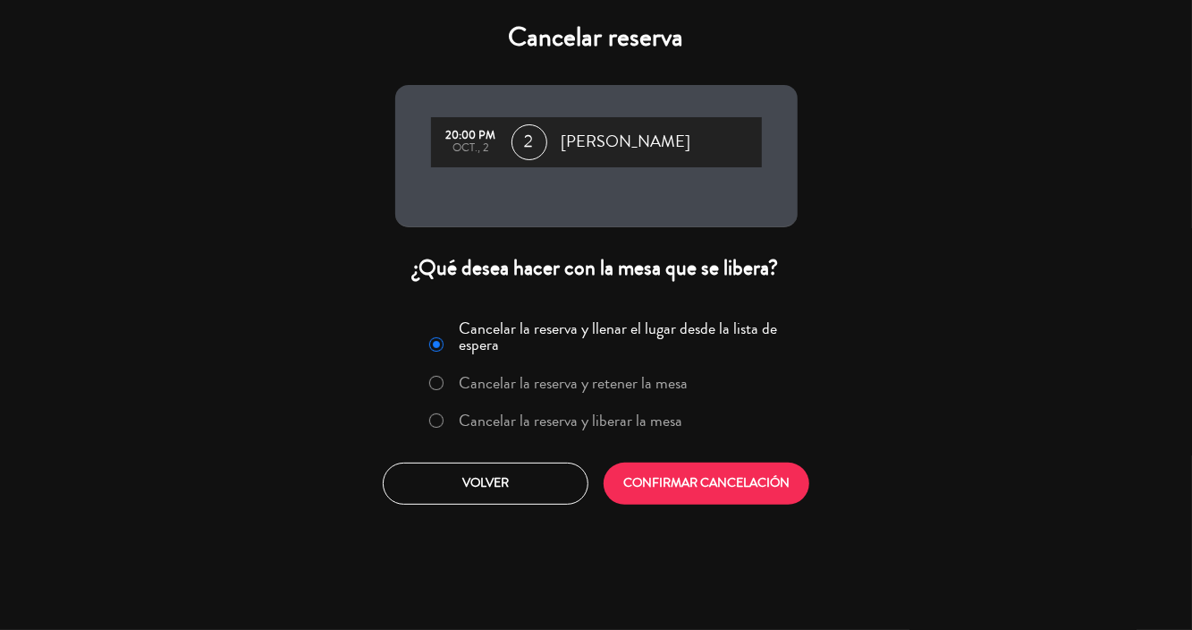
click at [589, 432] on label "Cancelar la reserva y liberar la mesa" at bounding box center [556, 421] width 272 height 32
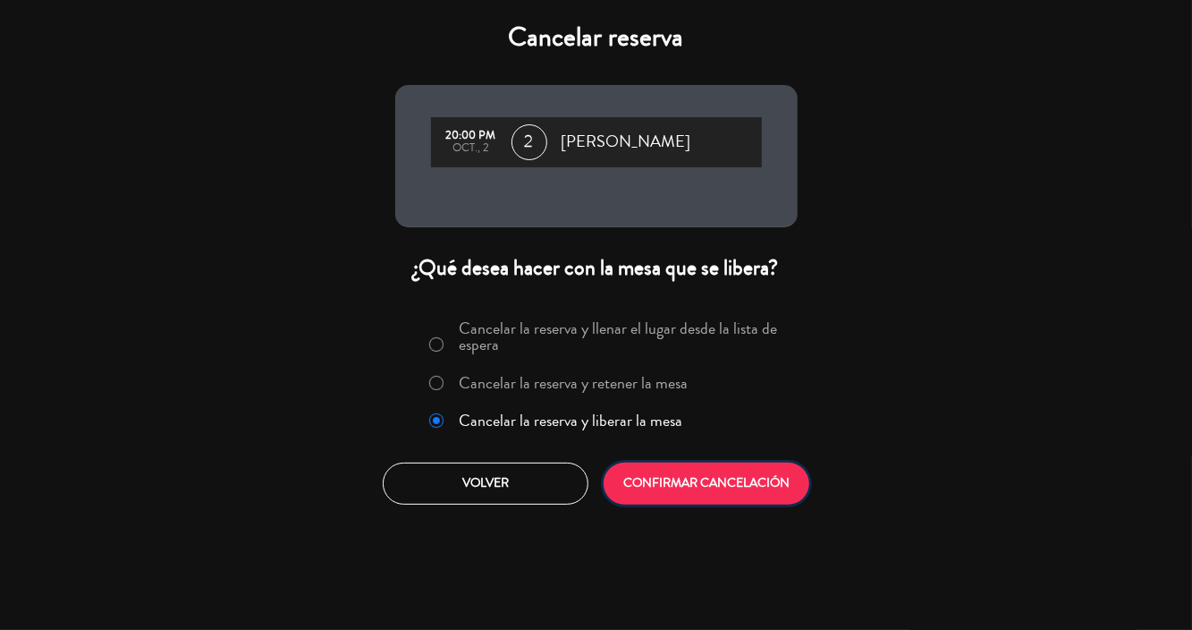
click at [714, 501] on button "CONFIRMAR CANCELACIÓN" at bounding box center [707, 483] width 206 height 42
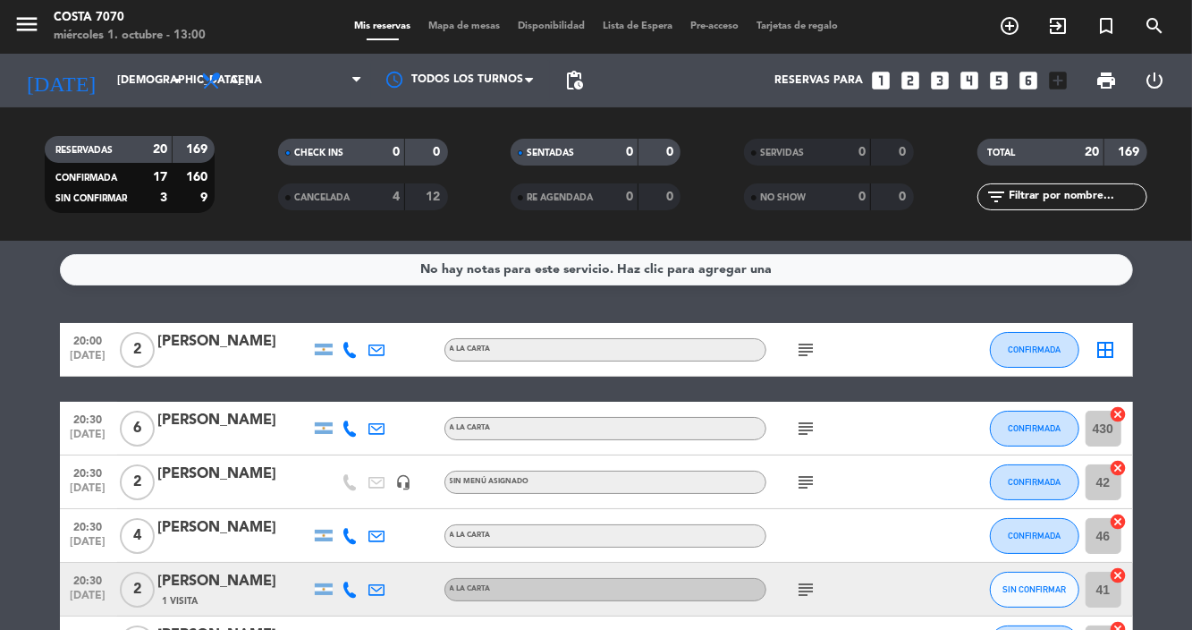
click at [341, 190] on div "CANCELADA" at bounding box center [324, 197] width 82 height 21
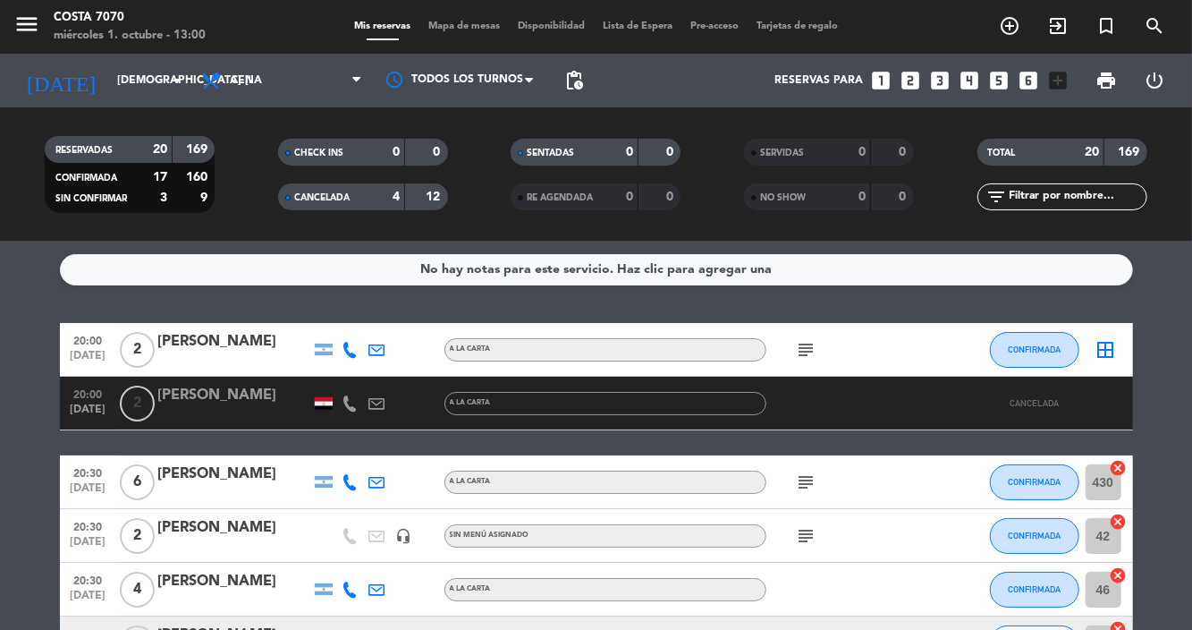
click at [328, 403] on div at bounding box center [324, 403] width 18 height 13
click at [309, 409] on div at bounding box center [234, 415] width 152 height 14
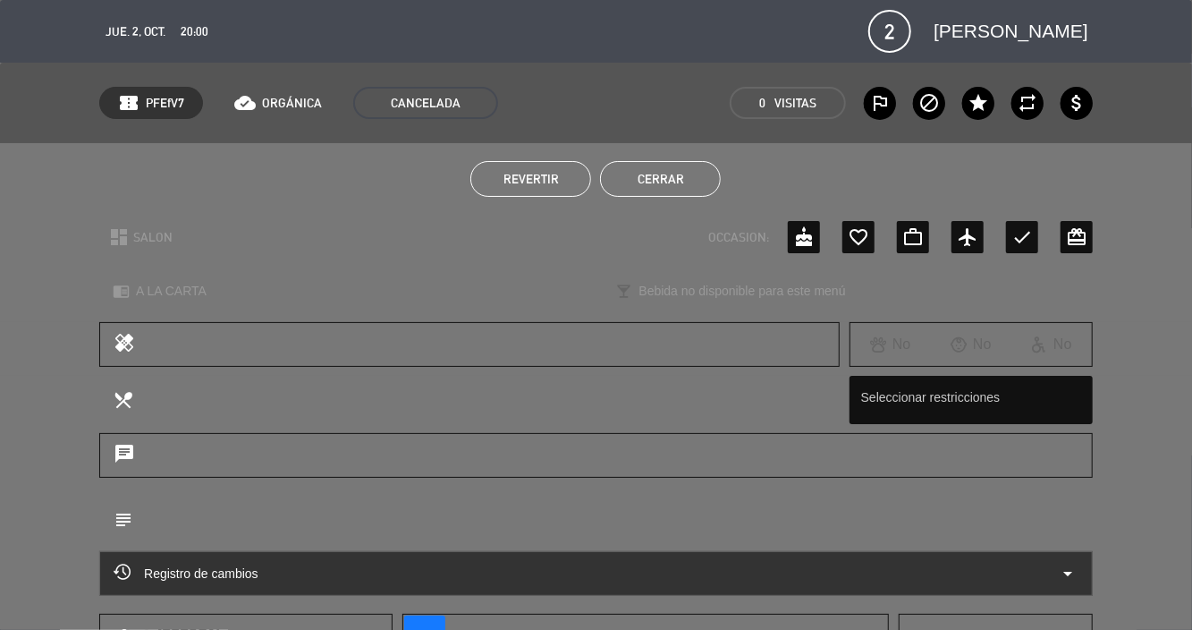
click at [665, 191] on button "Cerrar" at bounding box center [660, 179] width 121 height 36
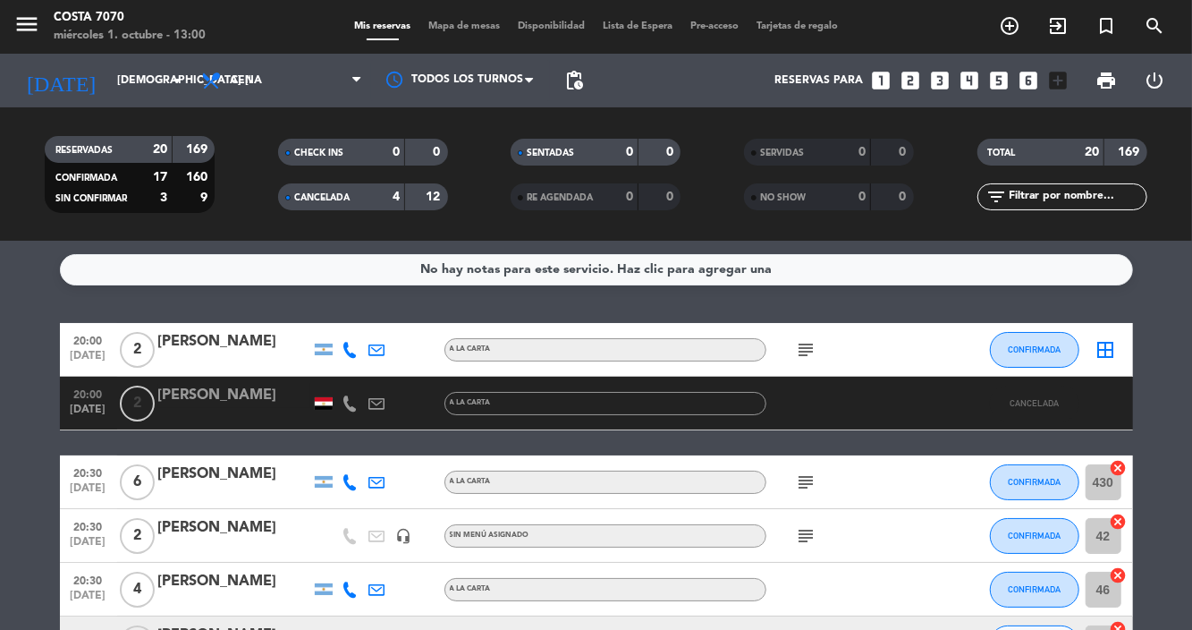
click at [379, 208] on div "CANCELADA 4 12" at bounding box center [363, 196] width 170 height 27
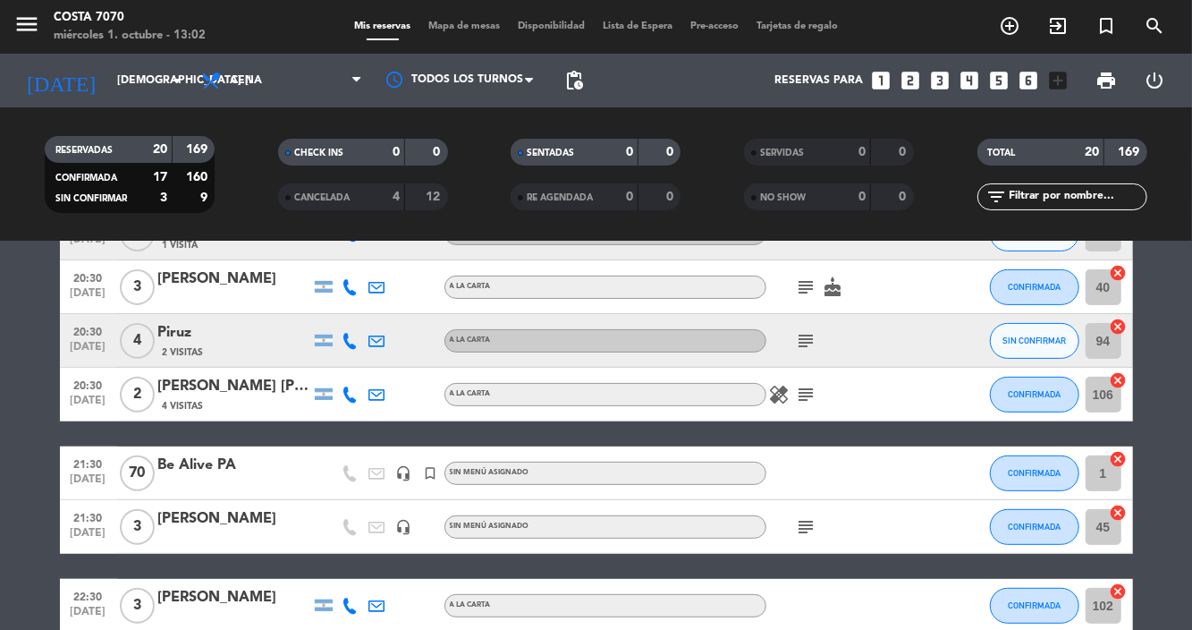
scroll to position [0, 0]
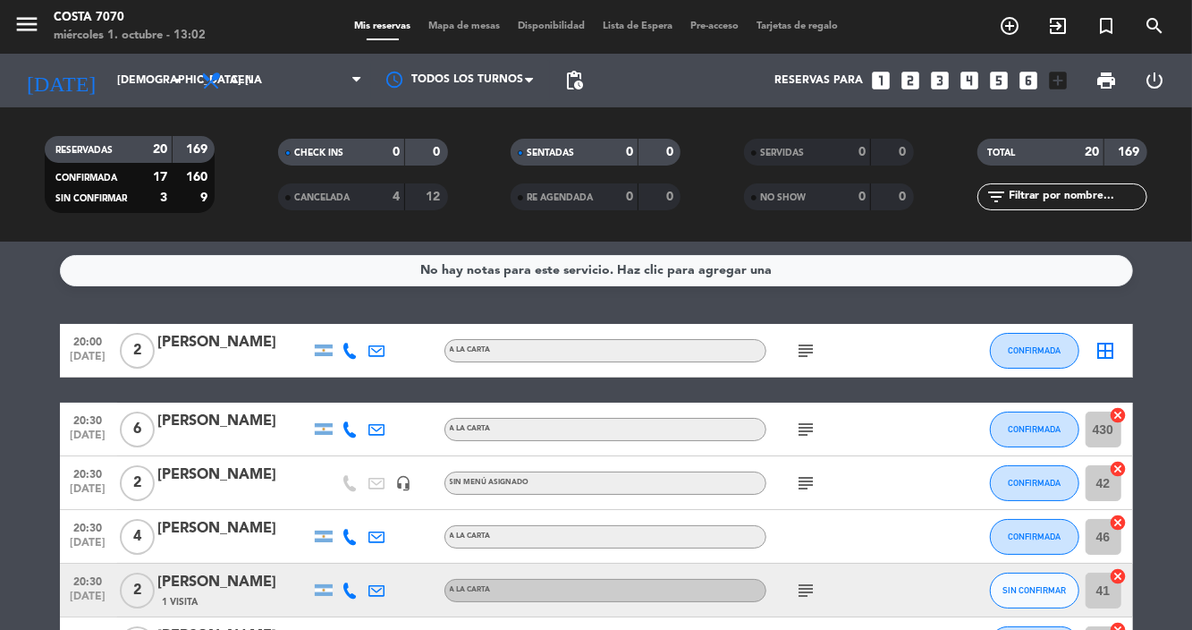
click at [138, 112] on div "RESERVADAS 20 169 CONFIRMADA 17 160 SIN CONFIRMAR 3 9 CHECK INS 0 0 CANCELADA 4…" at bounding box center [596, 174] width 1192 height 134
click at [139, 88] on input "[DEMOGRAPHIC_DATA] [DATE]" at bounding box center [183, 80] width 151 height 30
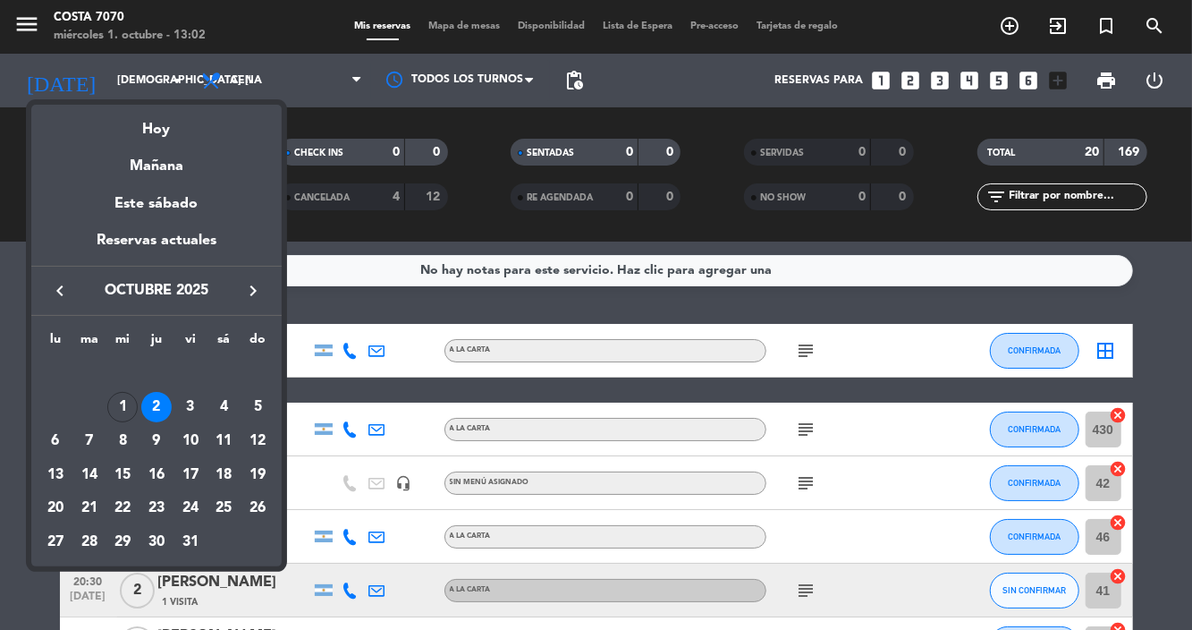
click at [129, 417] on div "1" at bounding box center [122, 407] width 30 height 30
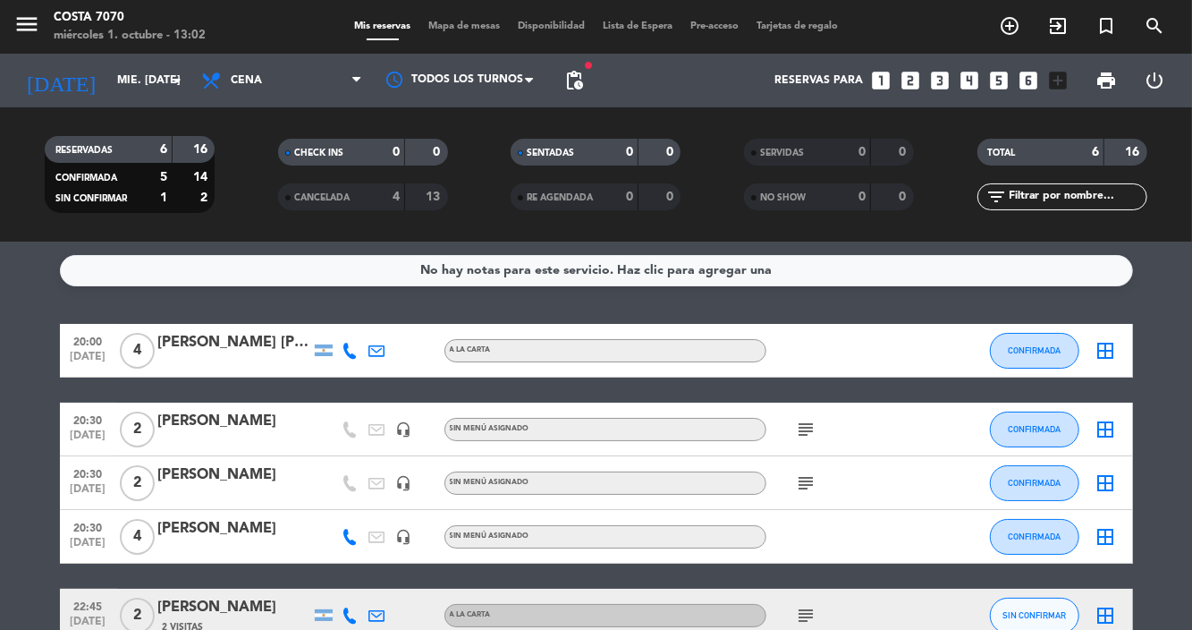
click at [568, 86] on span "pending_actions" at bounding box center [574, 80] width 21 height 21
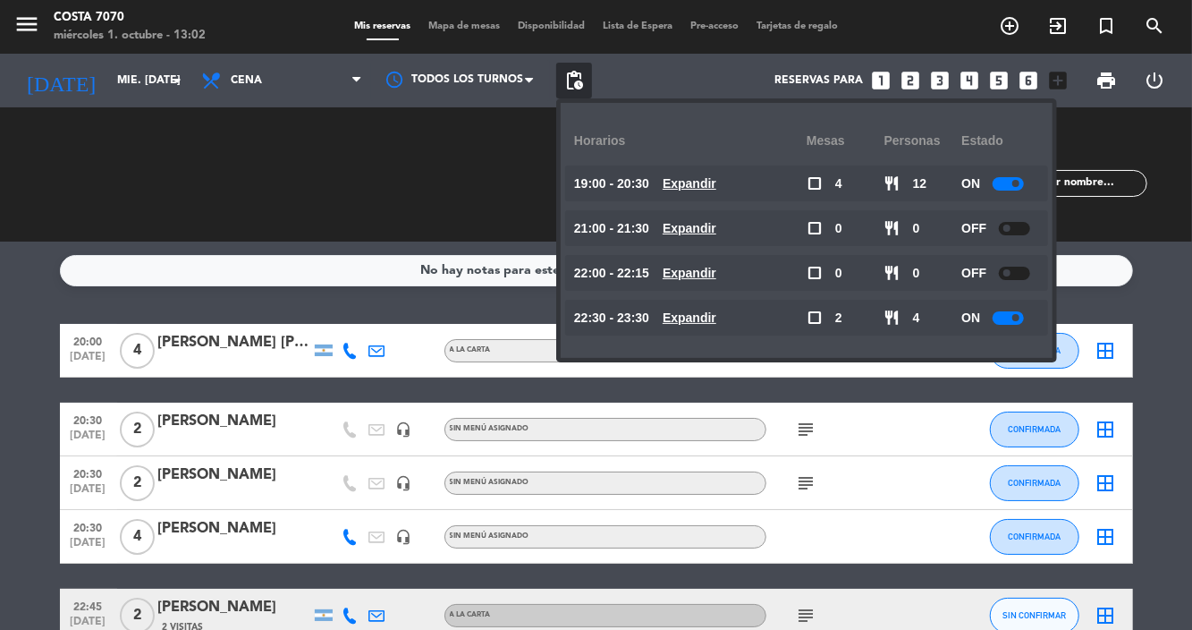
click at [45, 456] on bookings-row "20:00 [DATE] 4 [PERSON_NAME] [PERSON_NAME] [PERSON_NAME] A [PERSON_NAME] CONFIR…" at bounding box center [596, 510] width 1192 height 372
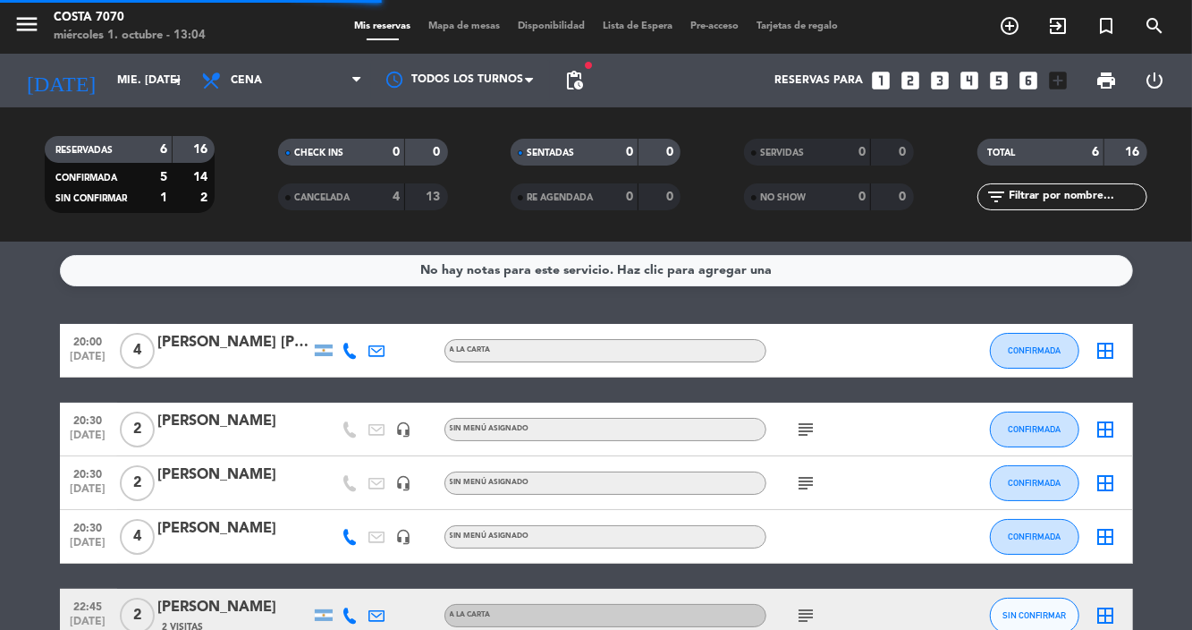
click at [115, 93] on input "mié. [DATE]" at bounding box center [183, 80] width 151 height 30
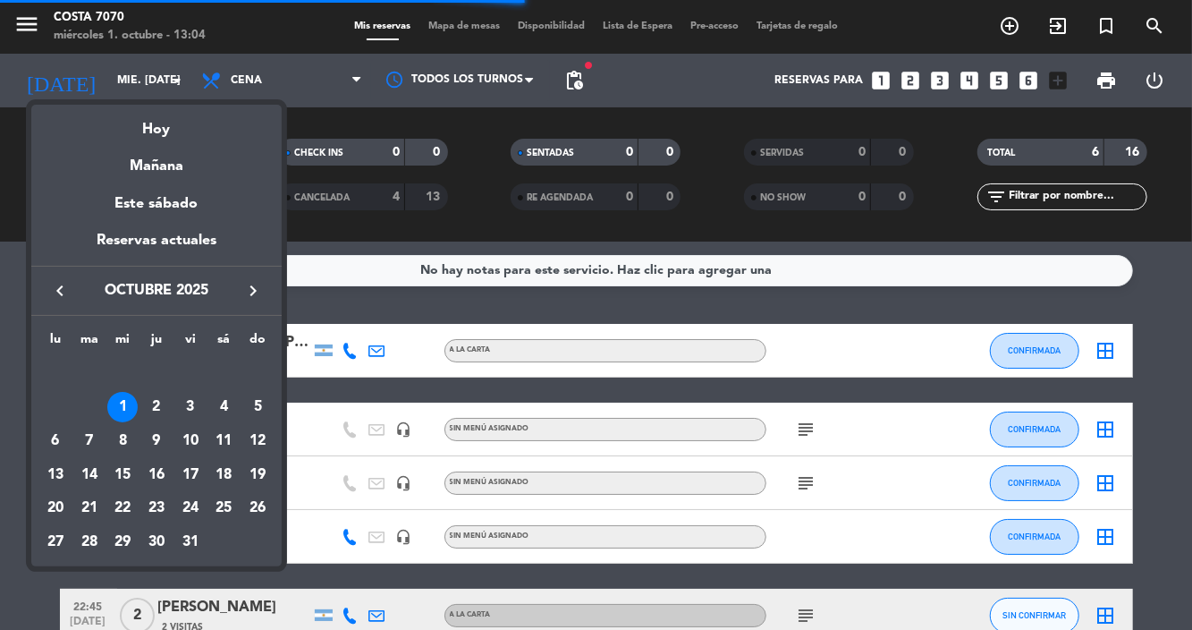
click at [191, 445] on div "10" at bounding box center [190, 441] width 30 height 30
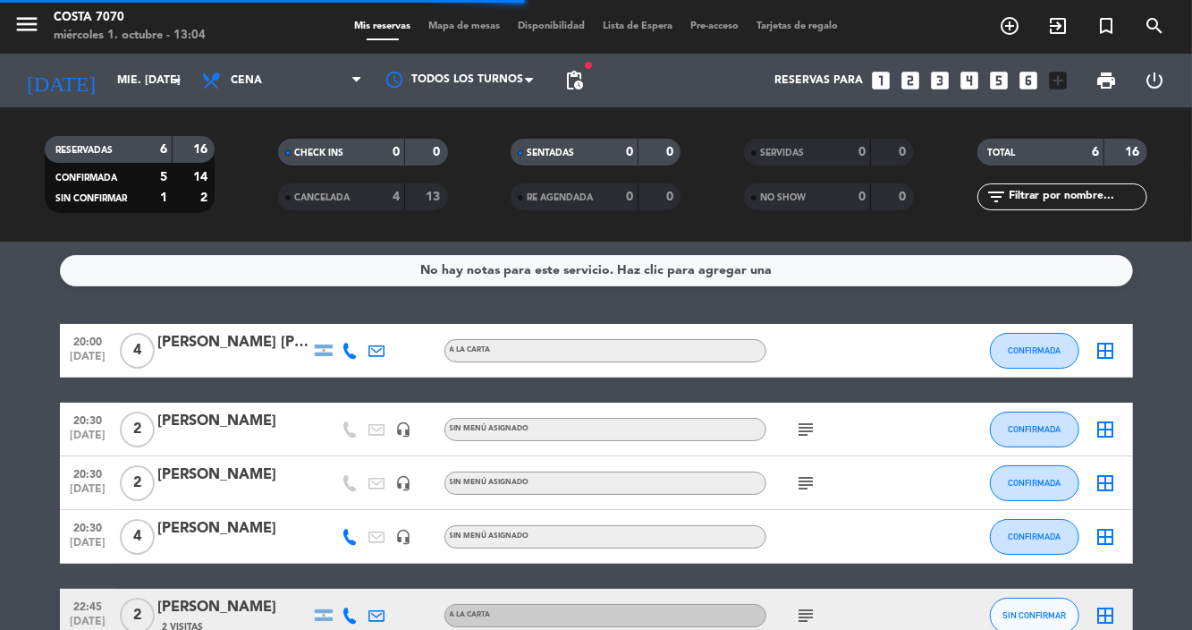
type input "vie. [DATE]"
